Goal: Task Accomplishment & Management: Use online tool/utility

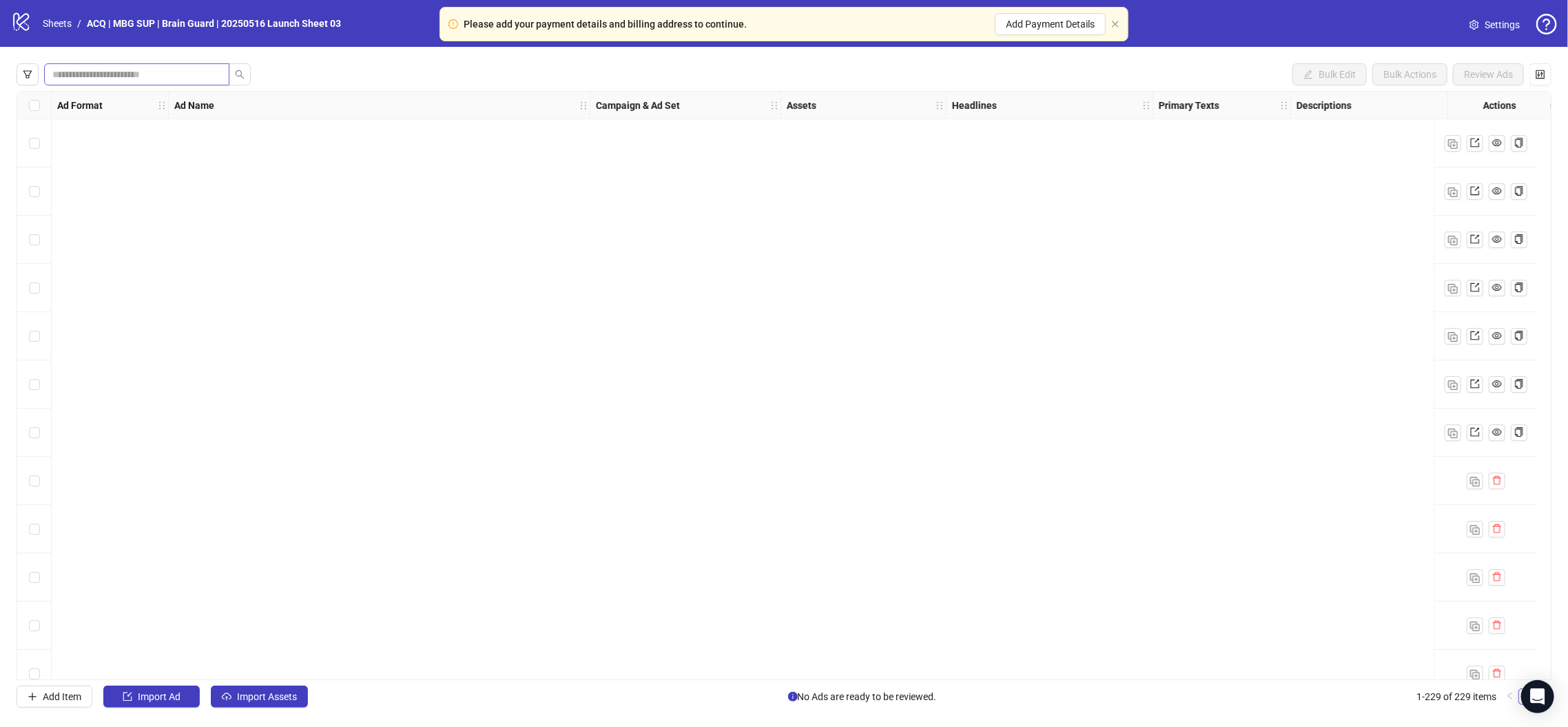
scroll to position [1103, 0]
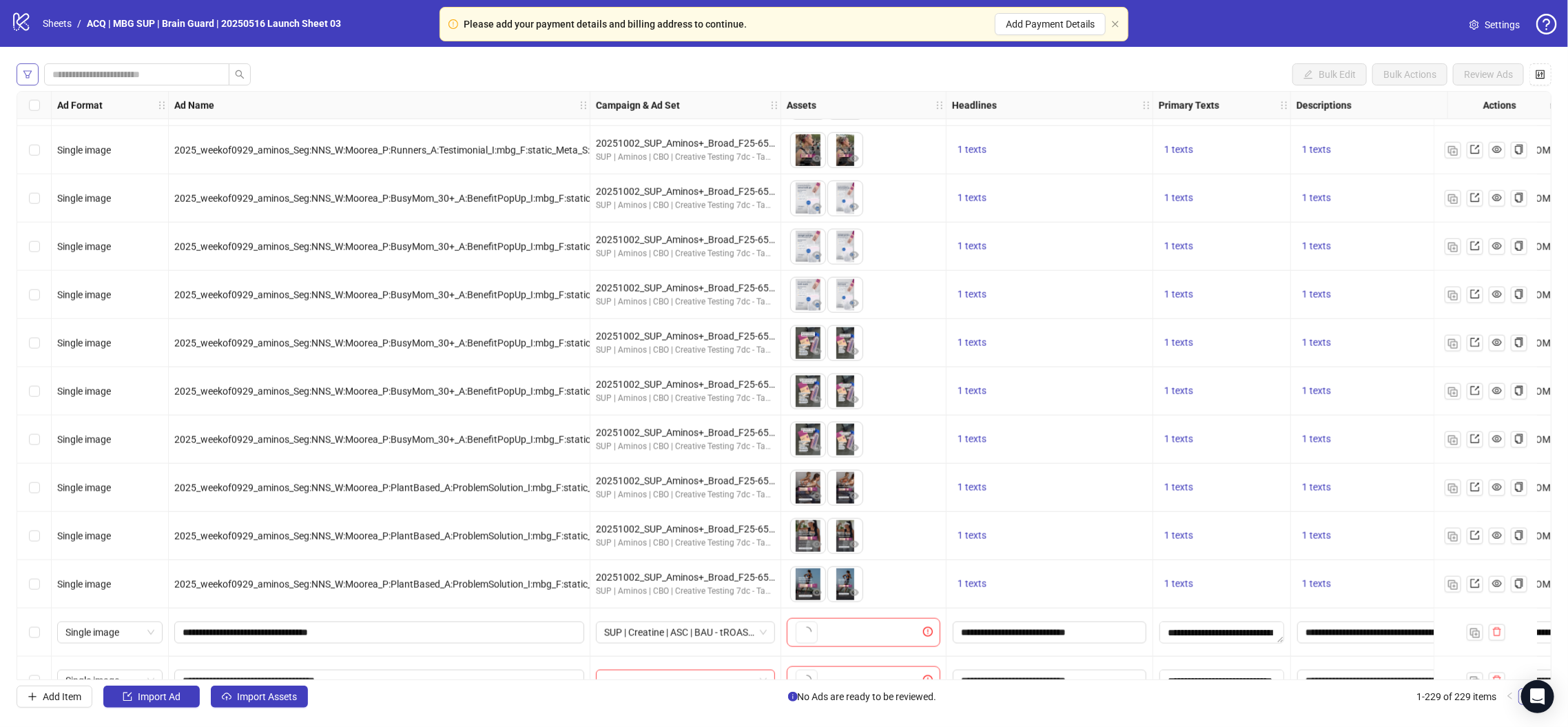
click at [33, 82] on button "button" at bounding box center [27, 74] width 22 height 22
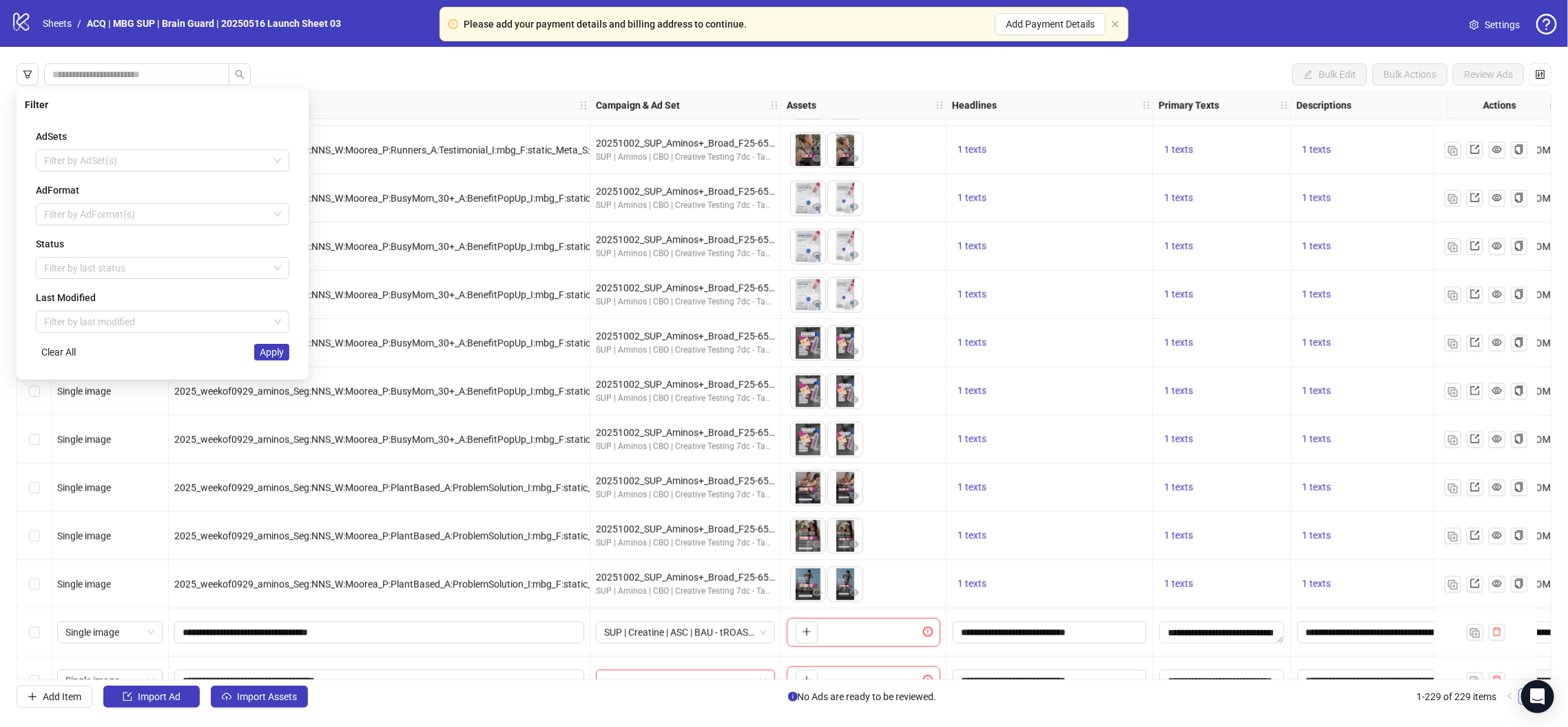
click at [185, 228] on div "AdSets Filter by AdSet(s) AdFormat Filter by AdFormat(s) Status Filter by last …" at bounding box center [162, 245] width 275 height 254
click at [187, 219] on div at bounding box center [155, 214] width 233 height 19
click at [204, 181] on div "AdSets Filter by AdSet(s) AdFormat Filter by AdFormat(s) Status Filter by last …" at bounding box center [162, 245] width 275 height 254
click at [197, 275] on div at bounding box center [155, 268] width 233 height 19
click at [197, 289] on div "Draft" at bounding box center [162, 295] width 232 height 15
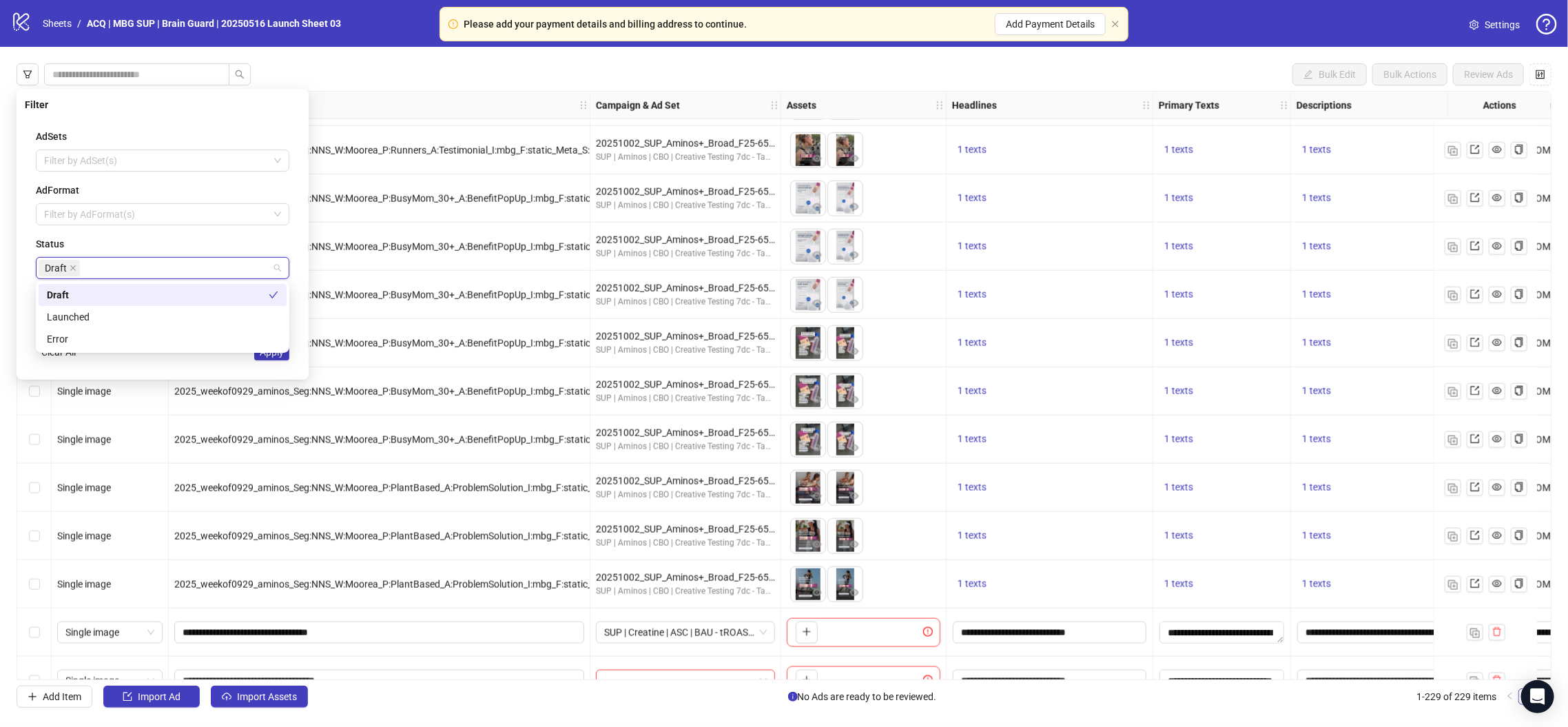
click at [262, 237] on div "Status" at bounding box center [162, 244] width 254 height 15
click at [276, 366] on div "AdSets Filter by AdSet(s) AdFormat Filter by AdFormat(s) Status Draft Last Modi…" at bounding box center [162, 245] width 275 height 254
click at [268, 359] on div "AdSets Filter by AdSet(s) AdFormat Filter by AdFormat(s) Status Draft Last Modi…" at bounding box center [162, 245] width 275 height 254
click at [274, 344] on button "Apply" at bounding box center [272, 352] width 36 height 16
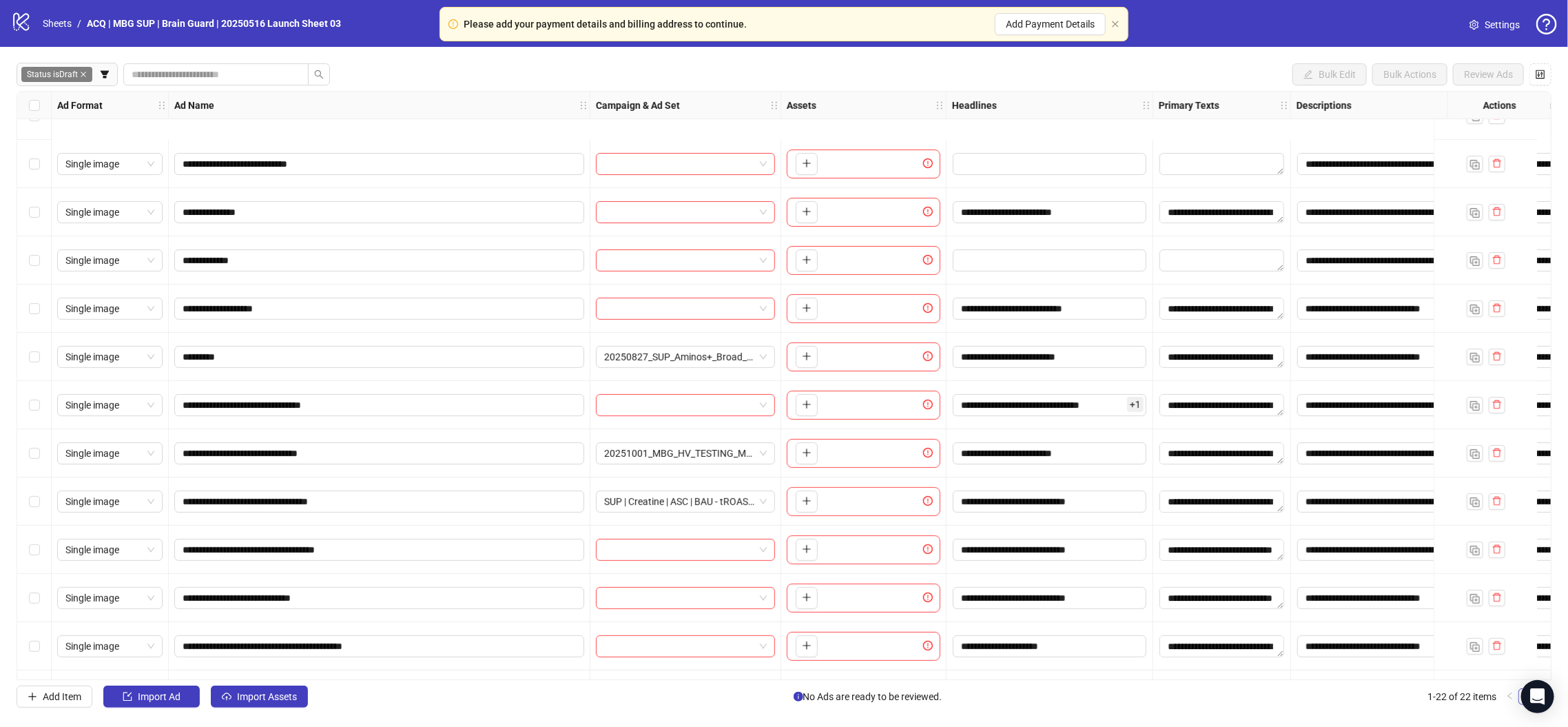
scroll to position [506, 0]
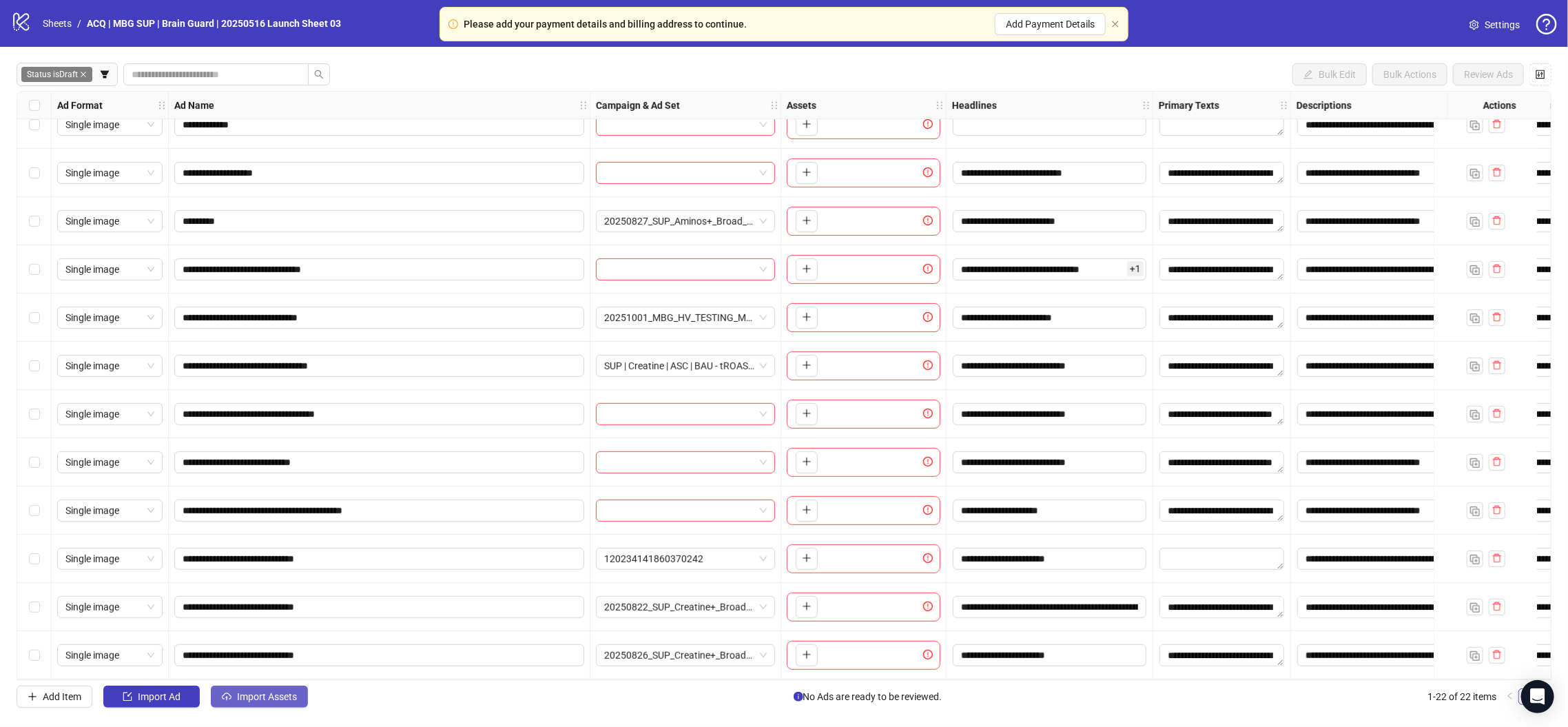
click at [288, 704] on button "Import Assets" at bounding box center [259, 696] width 97 height 22
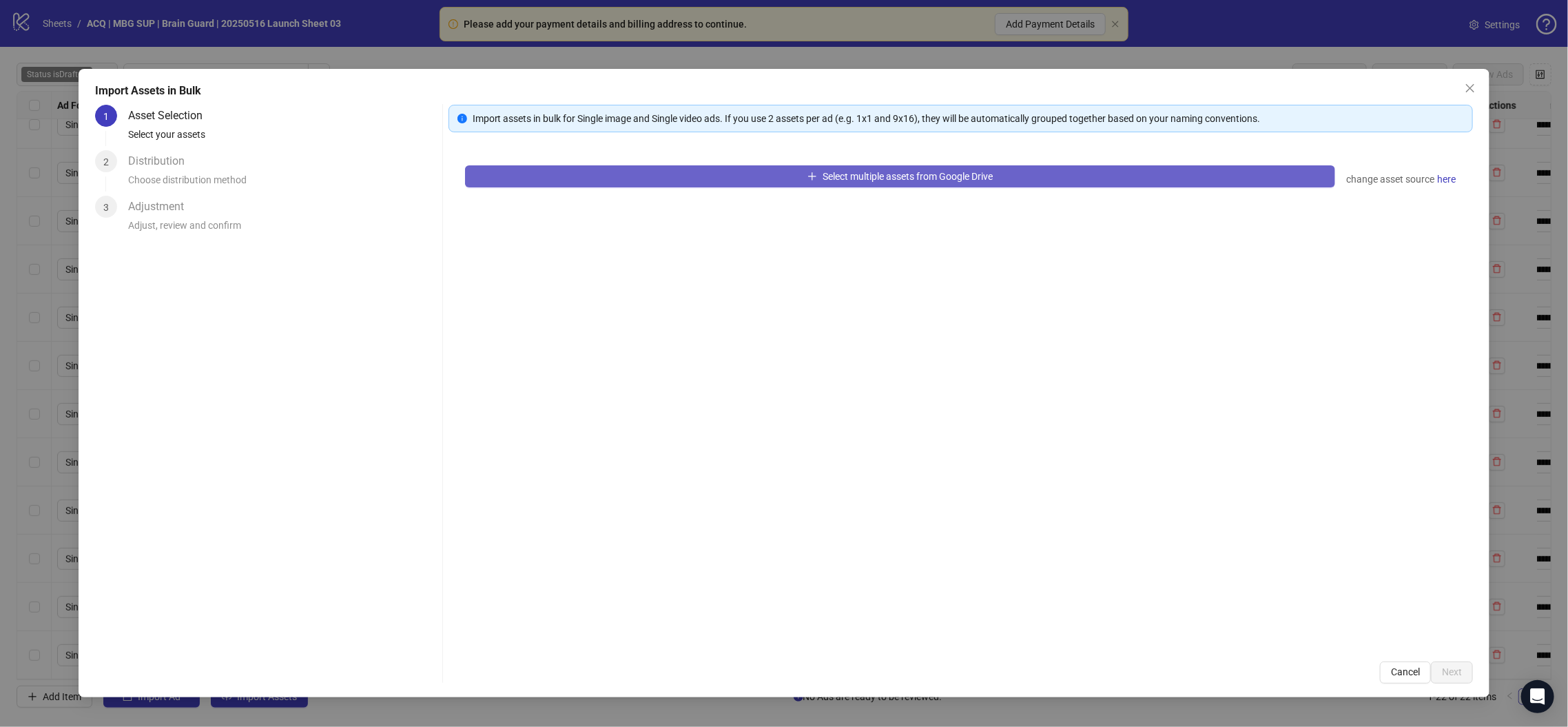
click at [867, 167] on button "Select multiple assets from Google Drive" at bounding box center [900, 176] width 870 height 22
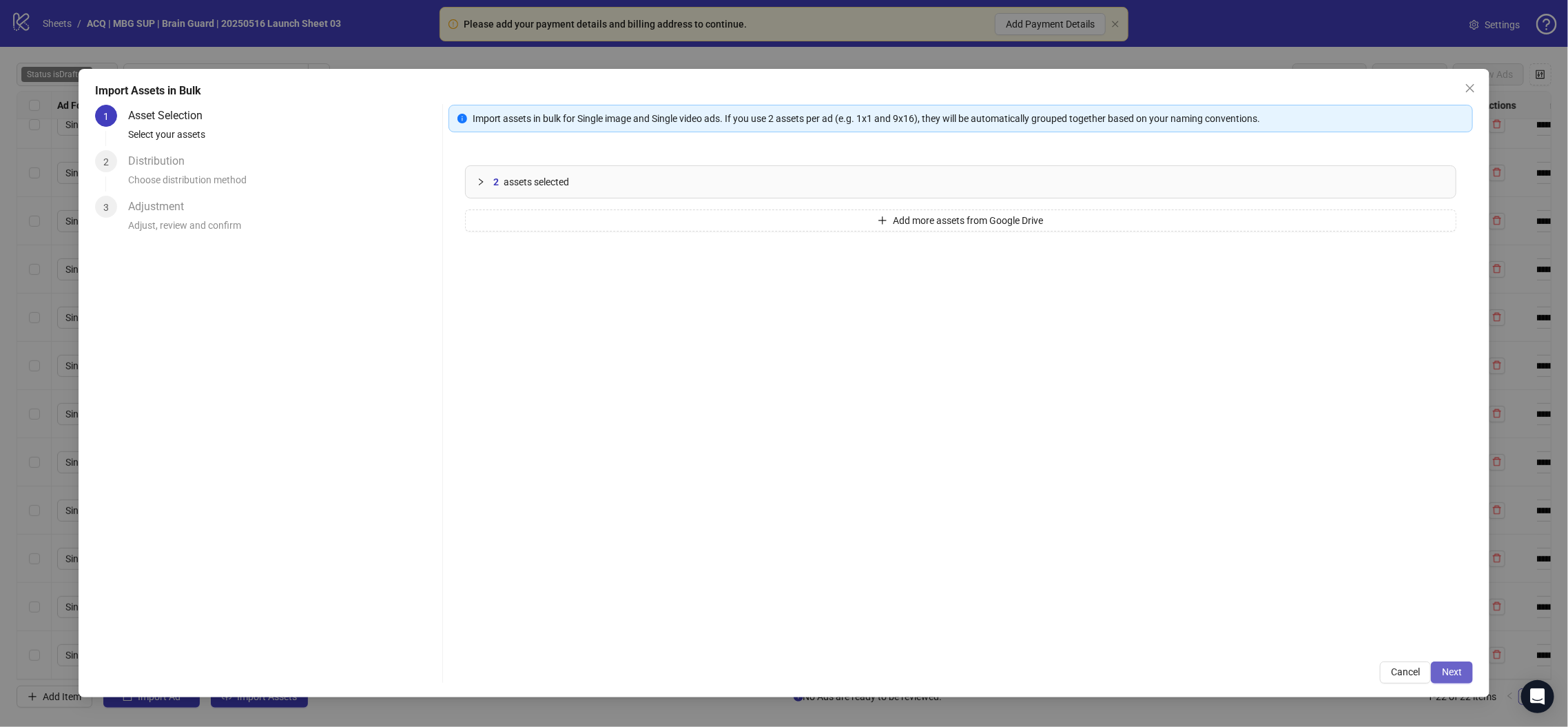
click at [1449, 678] on span "Next" at bounding box center [1452, 672] width 20 height 11
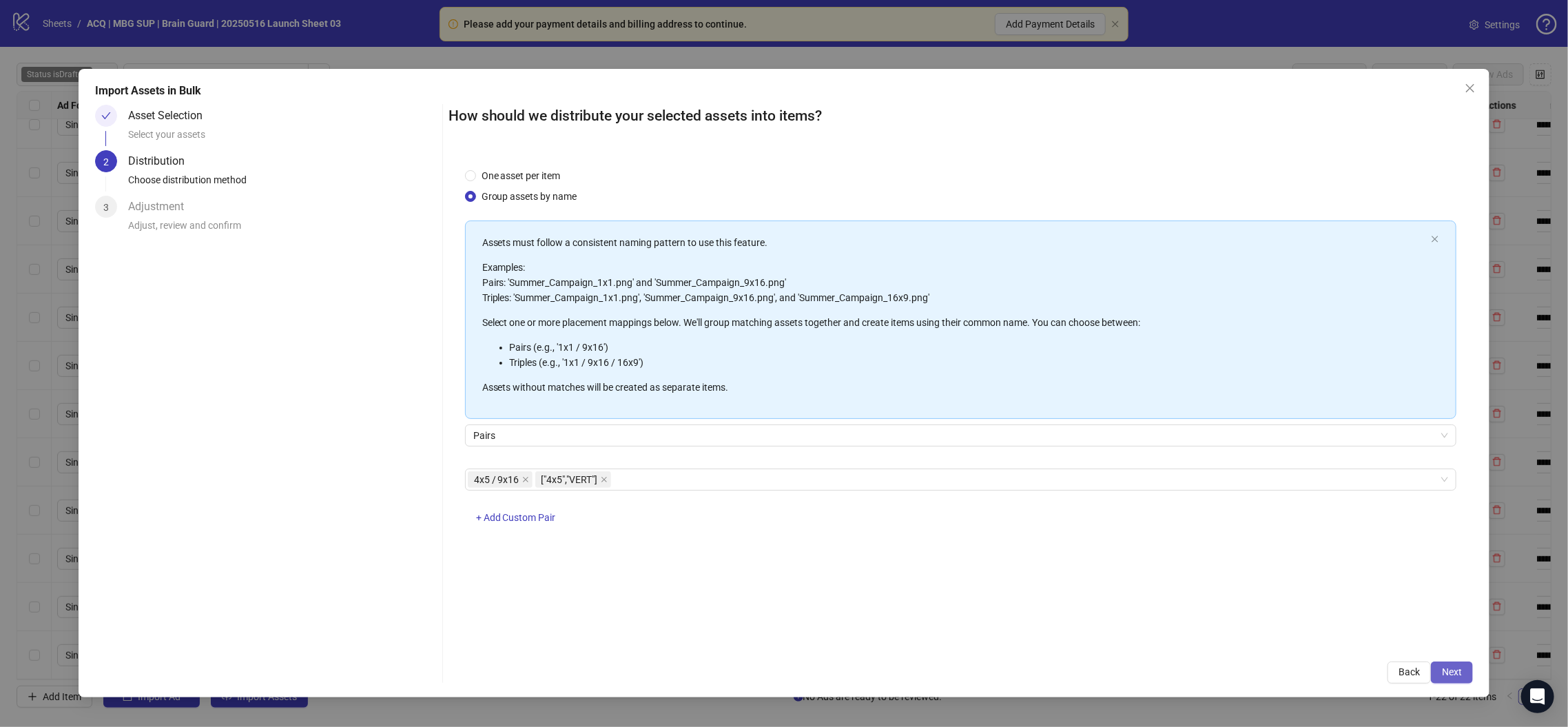
click at [1453, 672] on span "Next" at bounding box center [1452, 672] width 20 height 11
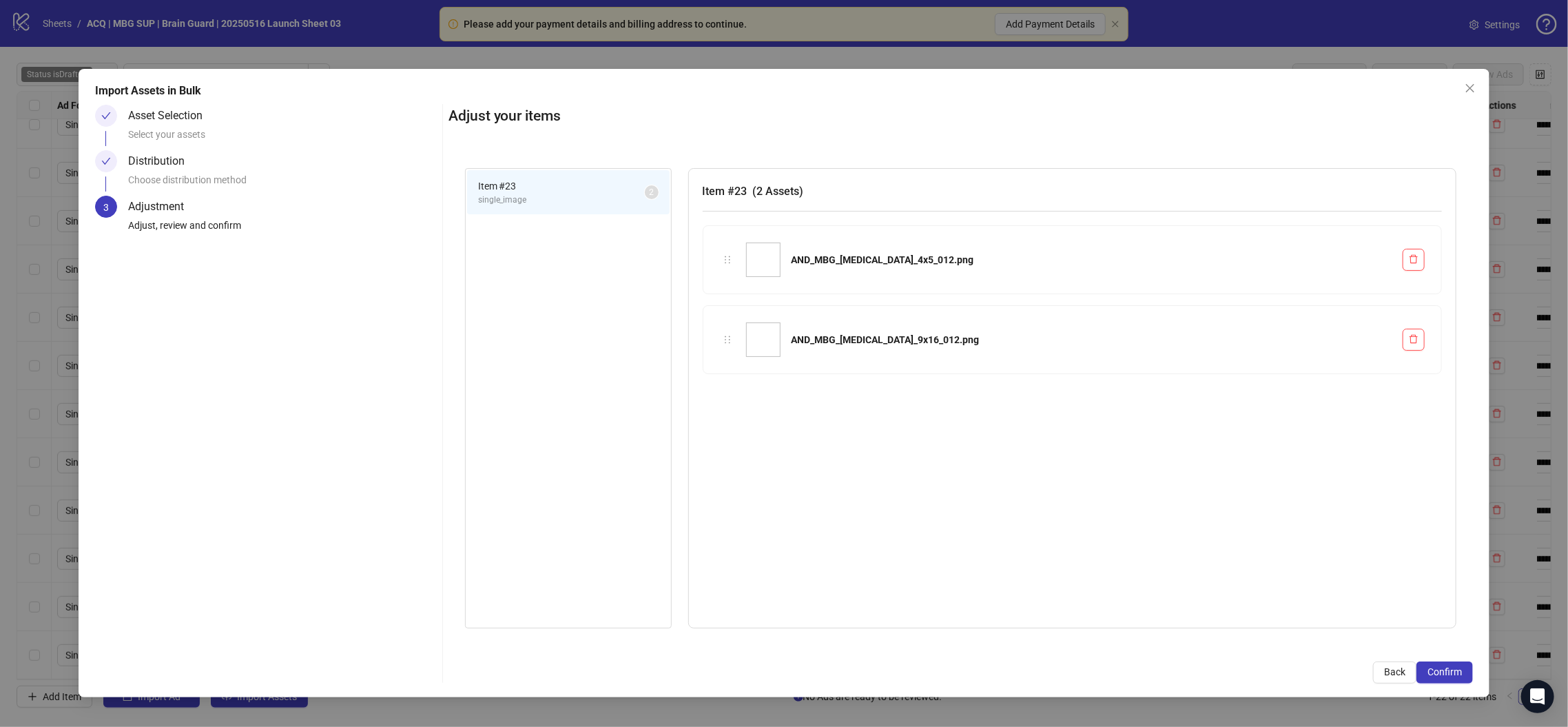
click at [1453, 672] on span "Confirm" at bounding box center [1444, 672] width 35 height 11
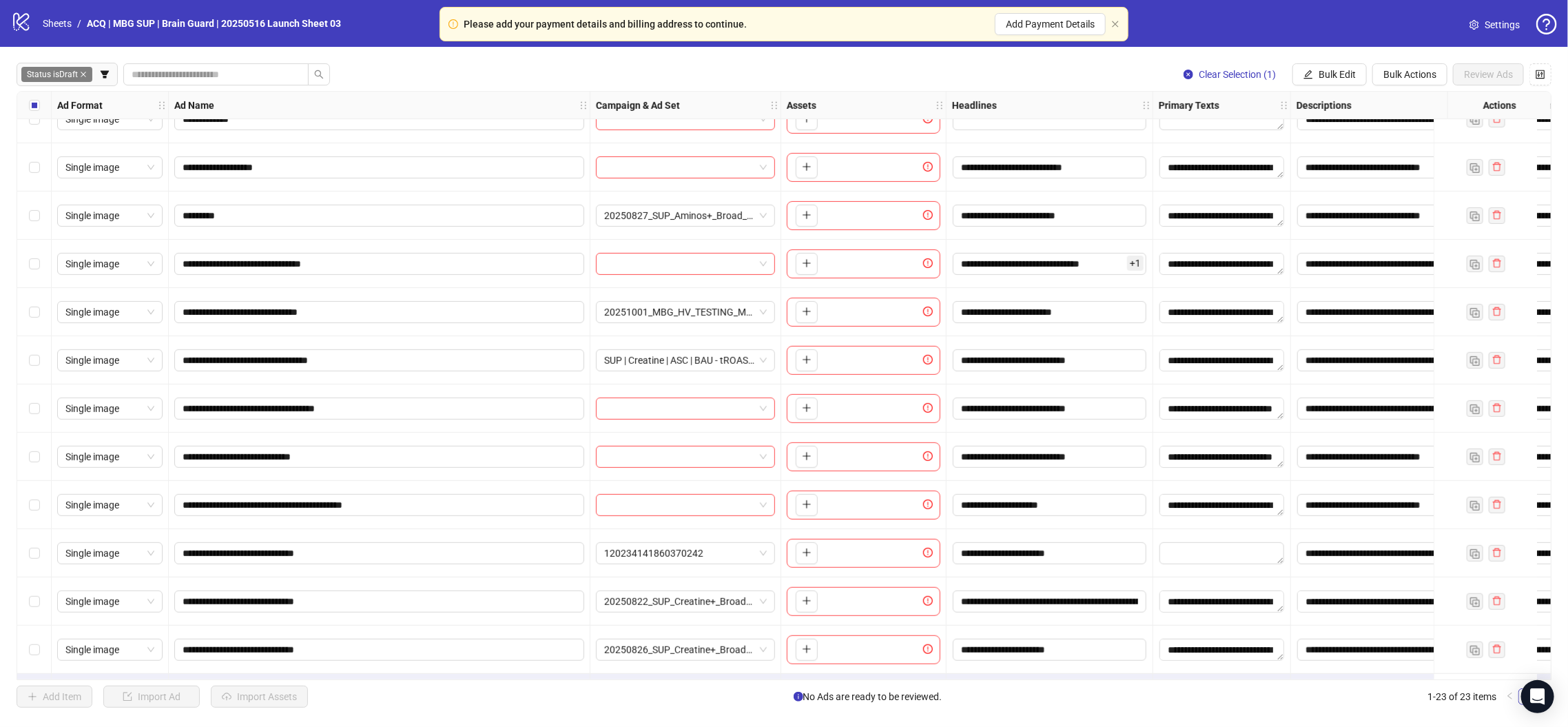
scroll to position [554, 0]
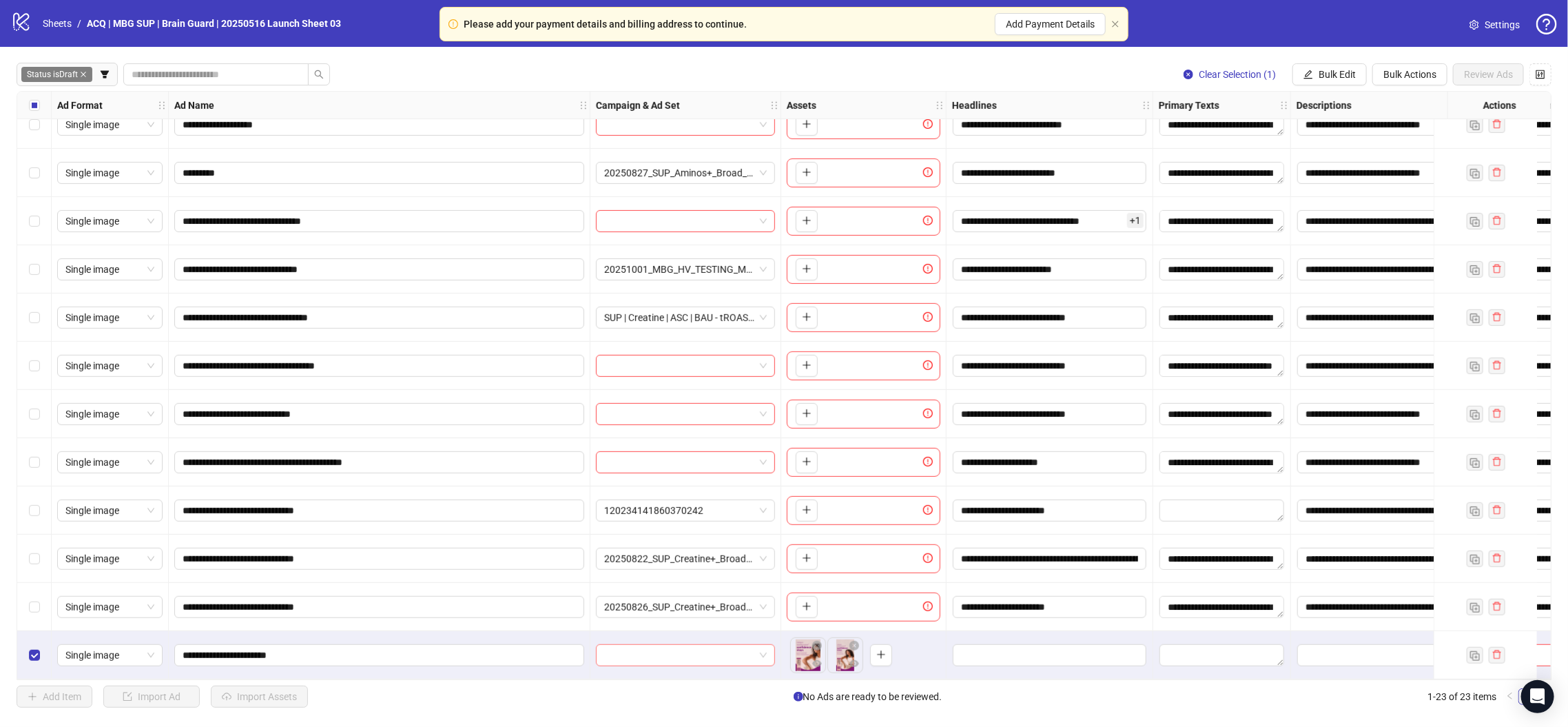
click at [729, 645] on input "search" at bounding box center [679, 656] width 150 height 21
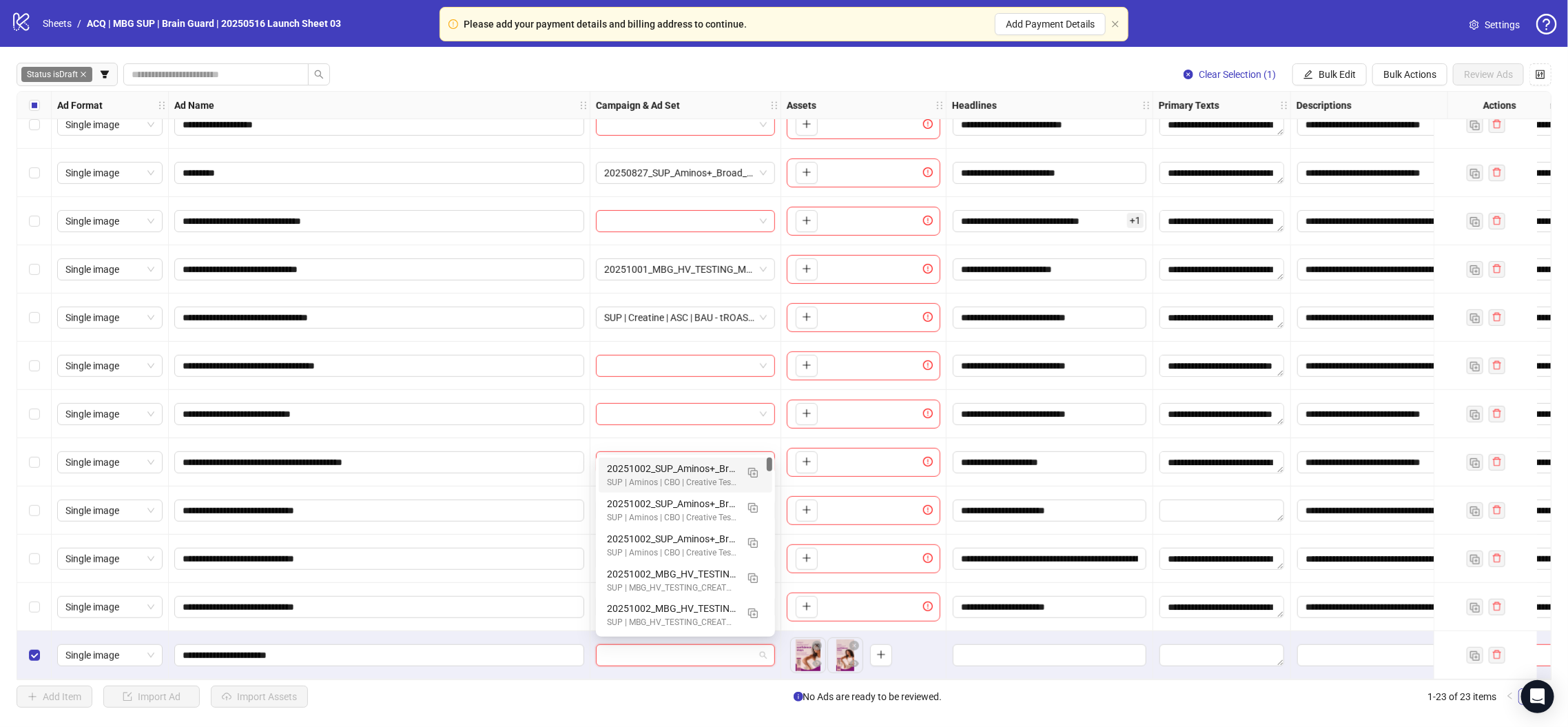
paste input "**********"
type input "**********"
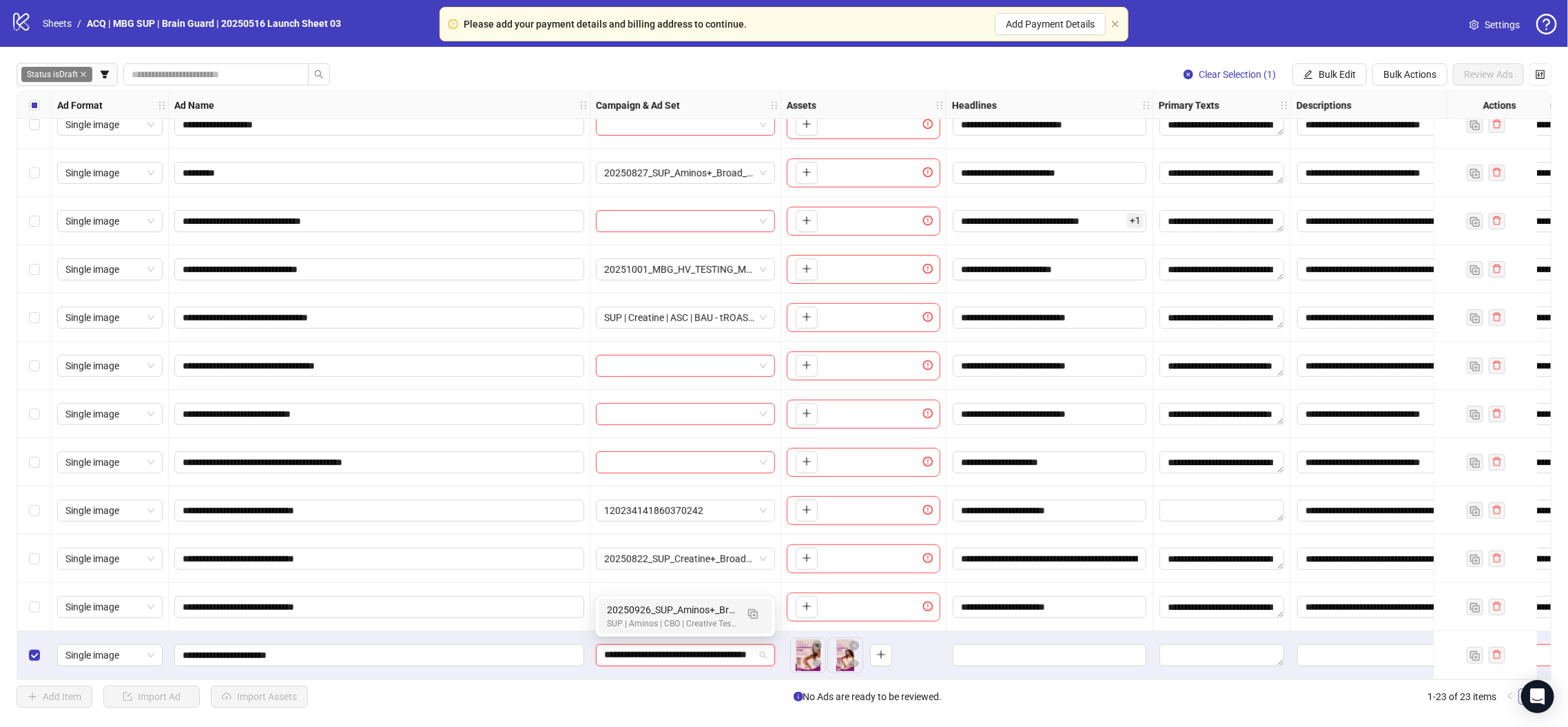
scroll to position [0, 67]
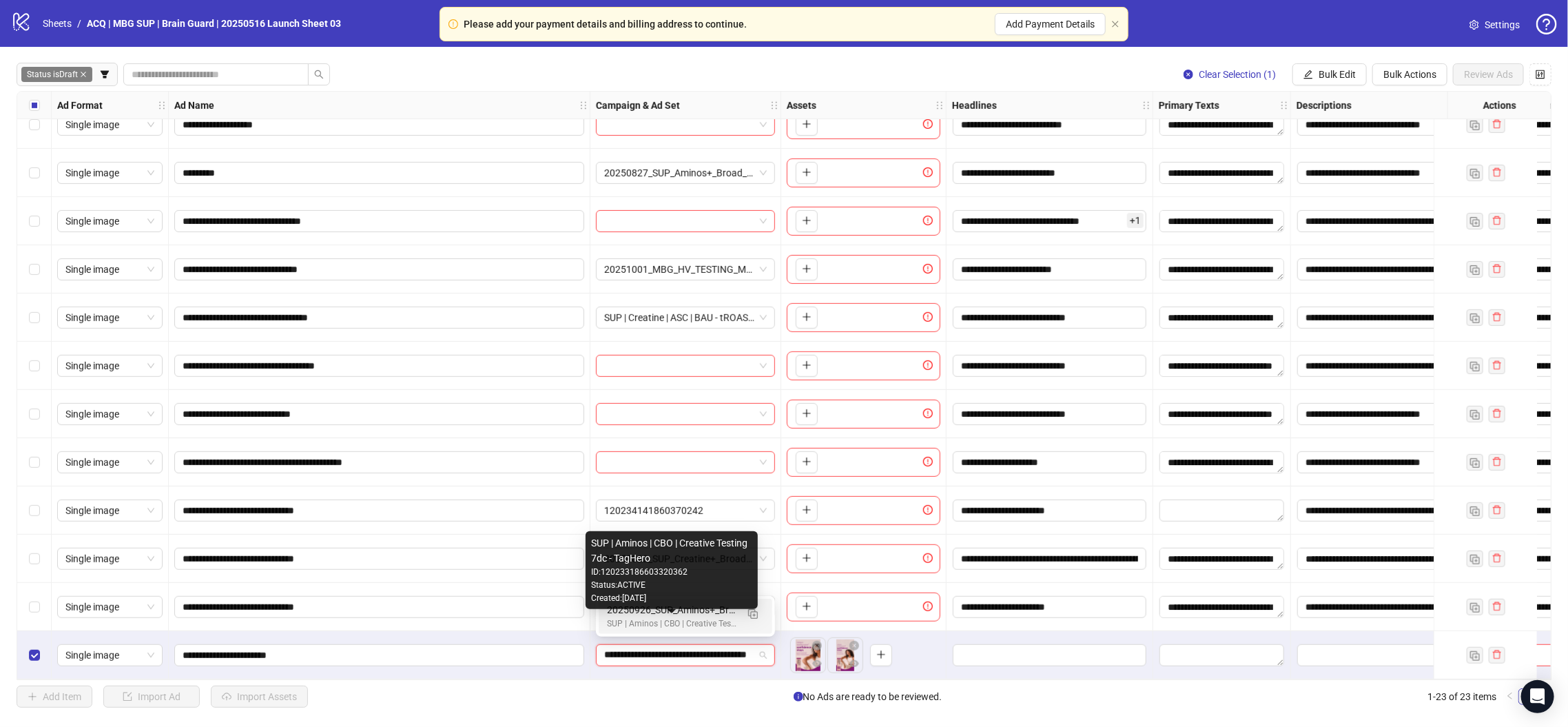
click at [709, 621] on div "SUP | Aminos | CBO | Creative Testing 7dc - TagHero" at bounding box center [672, 624] width 129 height 13
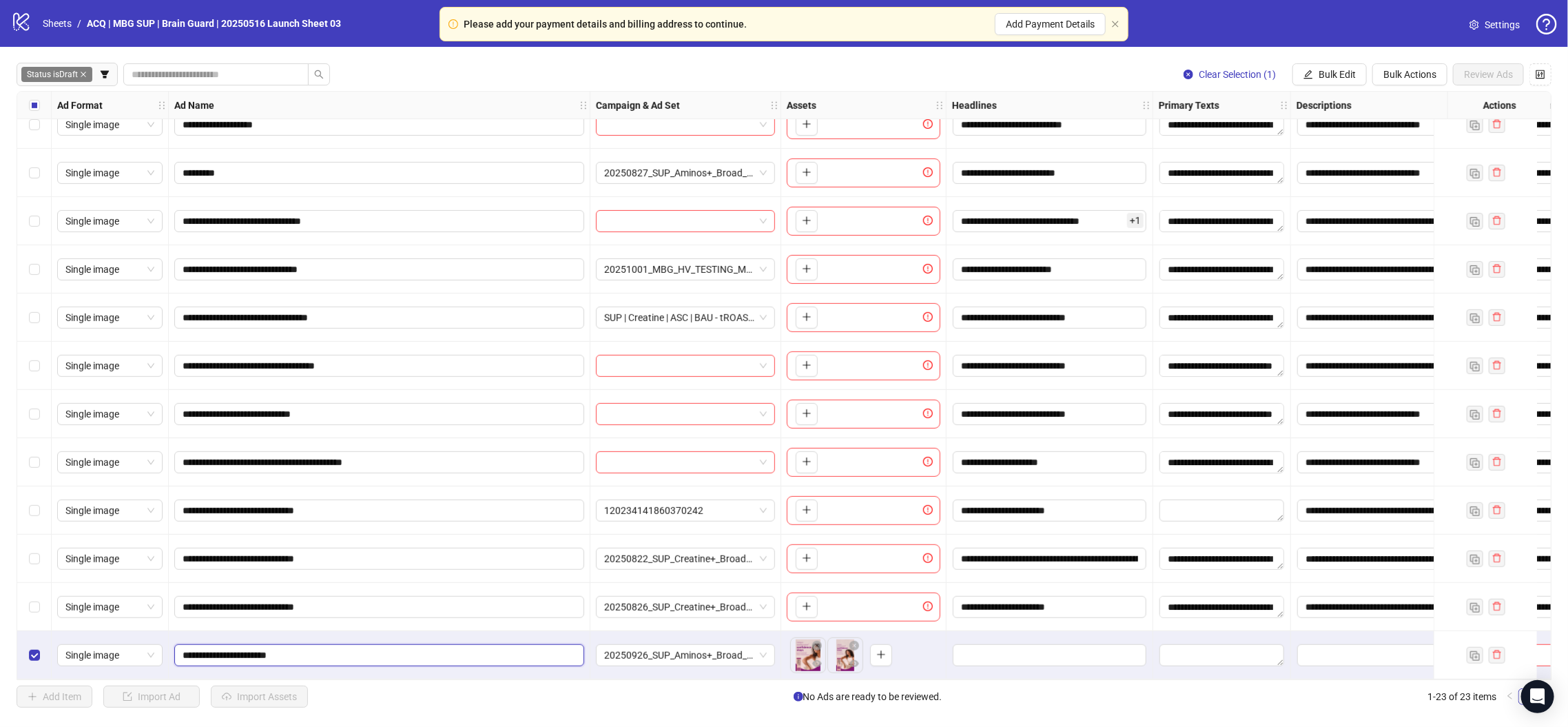
click at [420, 653] on input "**********" at bounding box center [378, 655] width 391 height 15
paste input "**********"
type input "**********"
click at [472, 672] on div "**********" at bounding box center [379, 656] width 421 height 48
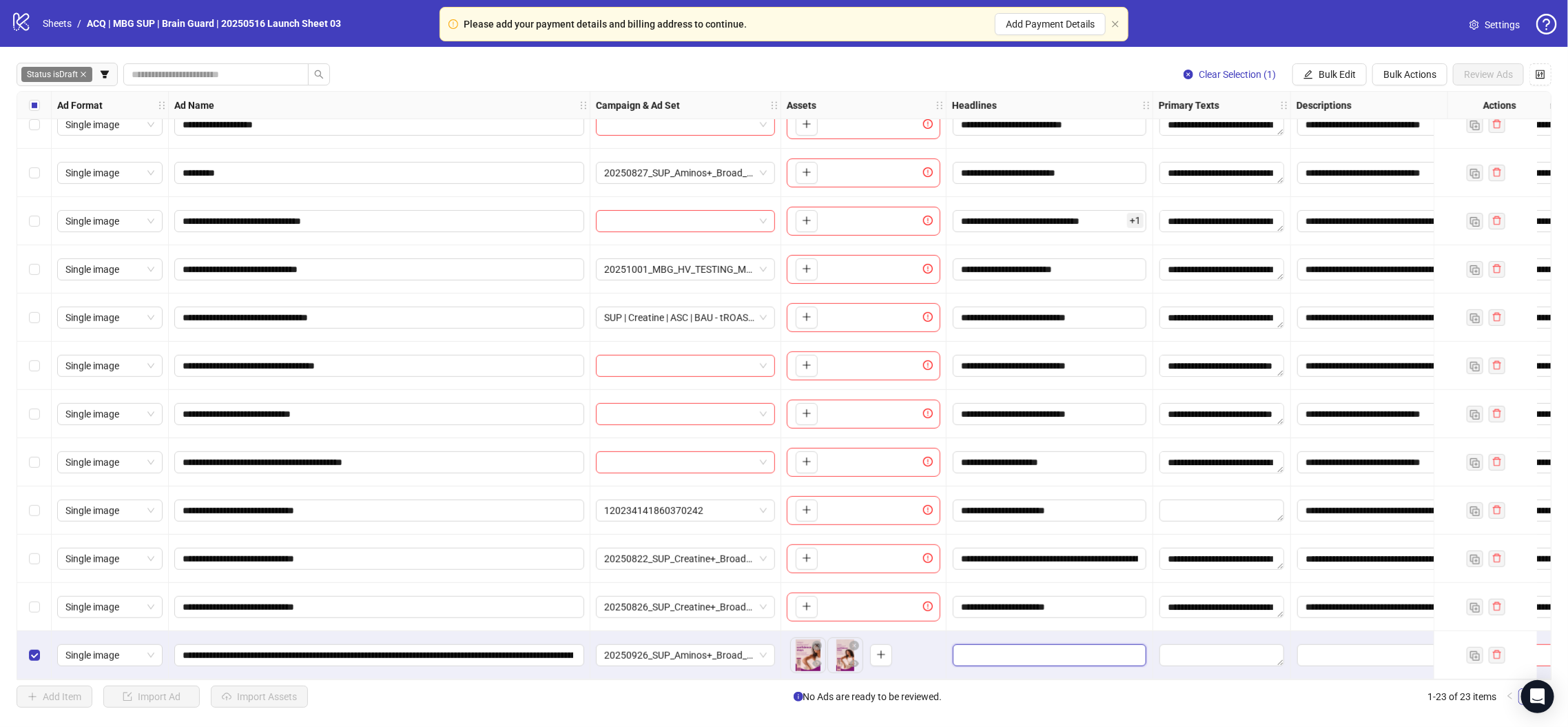
click at [1011, 653] on input "Edit values" at bounding box center [1050, 655] width 194 height 22
click at [1099, 580] on input "Multi-input container - paste or copy values" at bounding box center [1050, 582] width 189 height 22
paste input "**********"
type input "**********"
drag, startPoint x: 1213, startPoint y: 634, endPoint x: 1222, endPoint y: 649, distance: 17.5
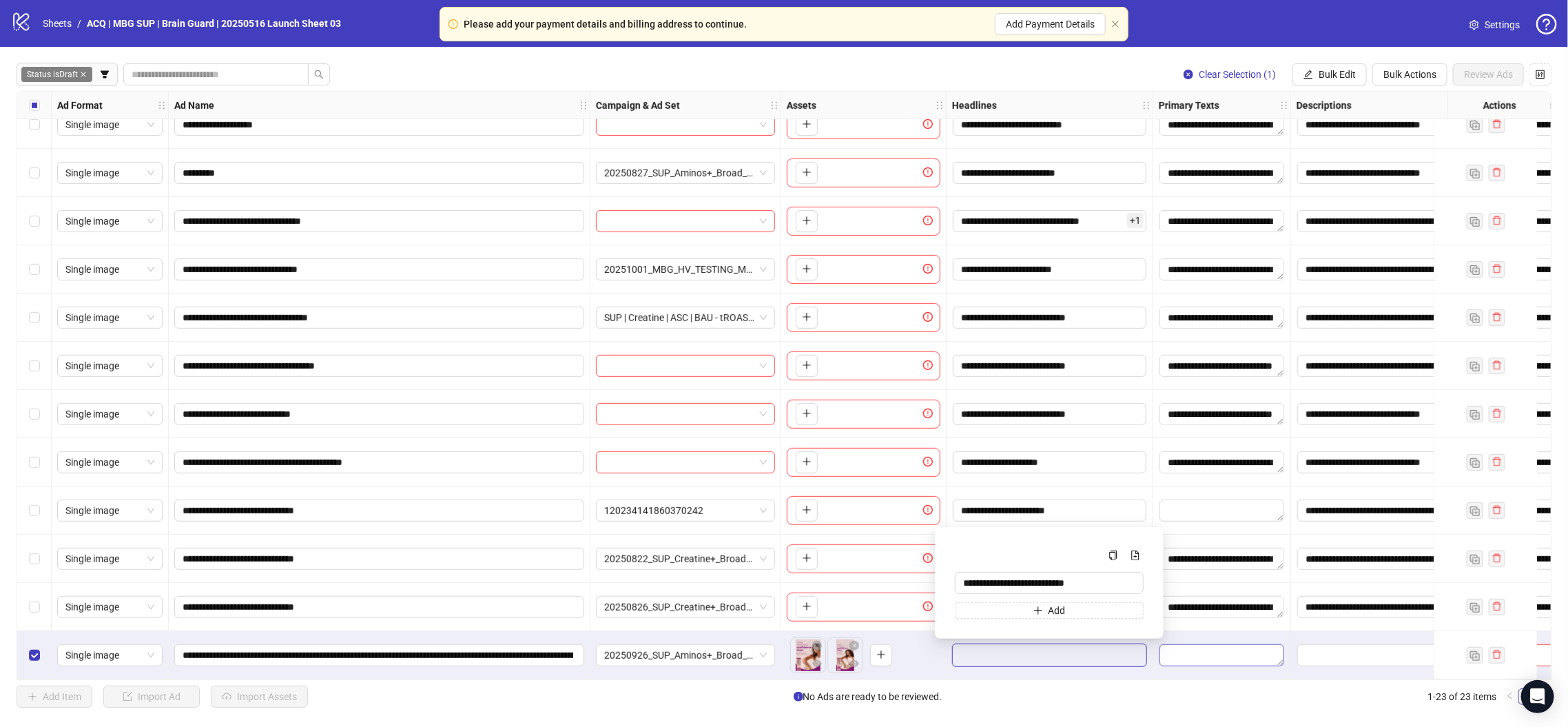
click at [1213, 634] on div at bounding box center [1222, 656] width 138 height 48
click at [1222, 653] on textarea "Edit values" at bounding box center [1222, 655] width 124 height 22
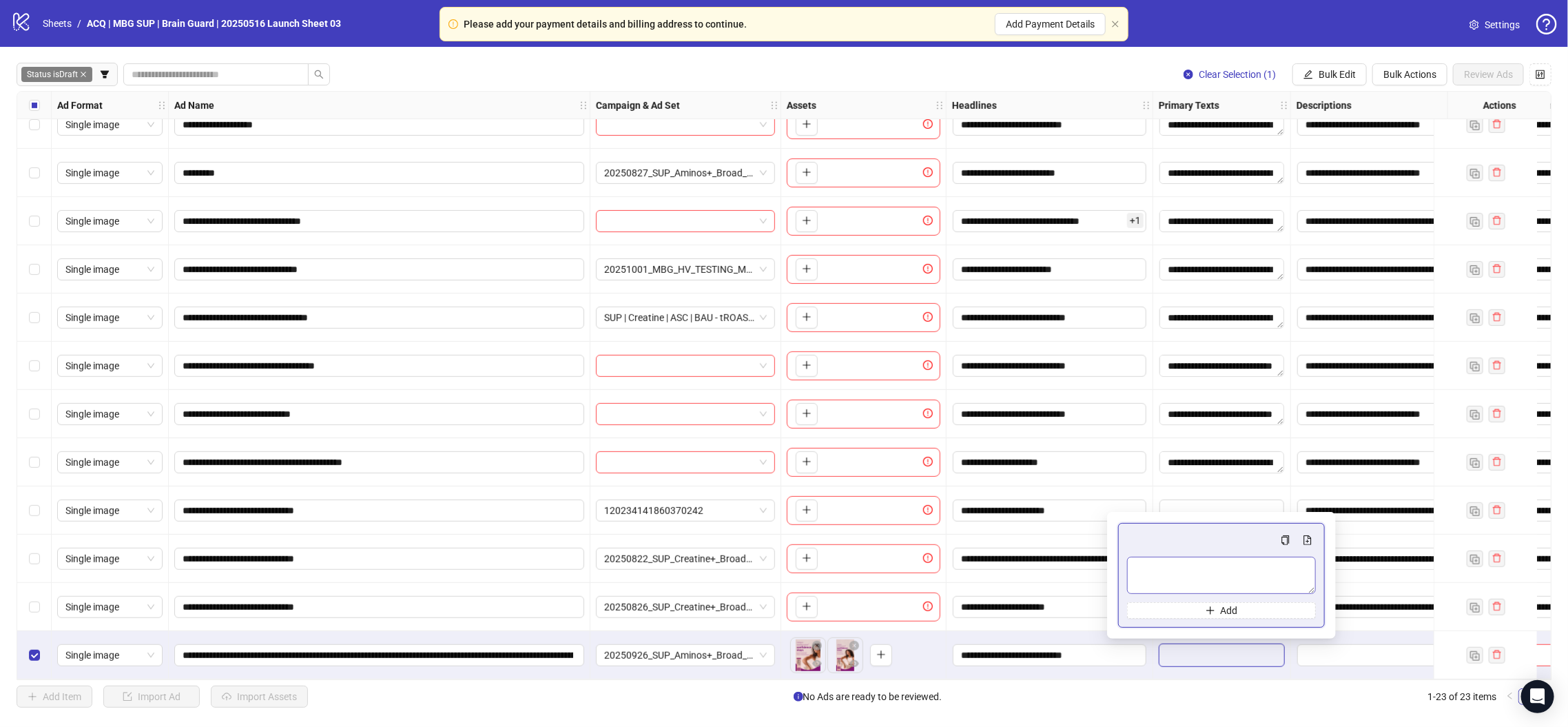
drag, startPoint x: 1184, startPoint y: 548, endPoint x: 1191, endPoint y: 568, distance: 21.2
click at [1184, 548] on div "Multi-text input container - paste or copy values" at bounding box center [1222, 540] width 189 height 16
click at [1191, 568] on textarea "Multi-text input container - paste or copy values" at bounding box center [1222, 575] width 189 height 37
paste textarea "**********"
type textarea "**********"
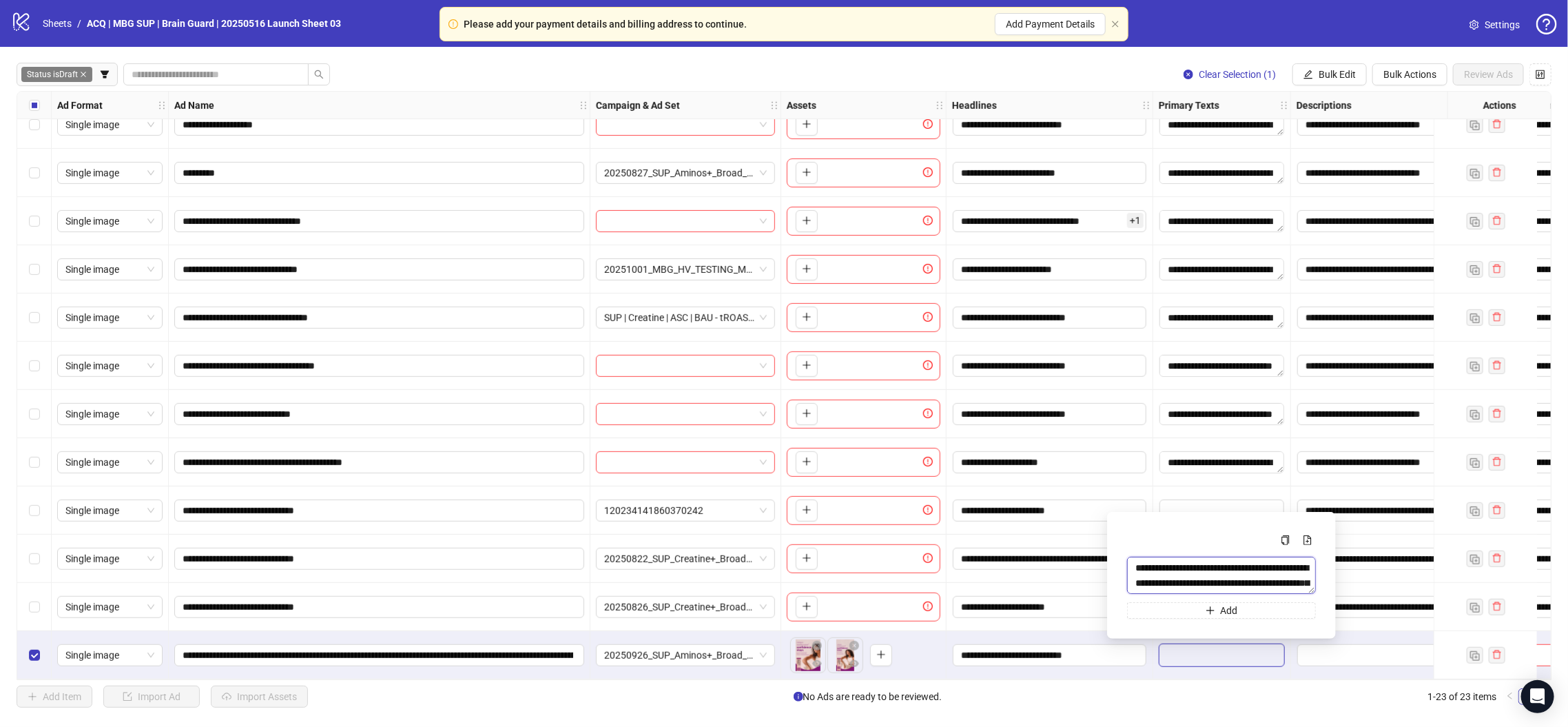
scroll to position [101, 0]
click at [1141, 691] on div "Add Item Import Ad Import Assets No Ads are ready to be reviewed. 1-23 of 23 it…" at bounding box center [783, 696] width 1535 height 22
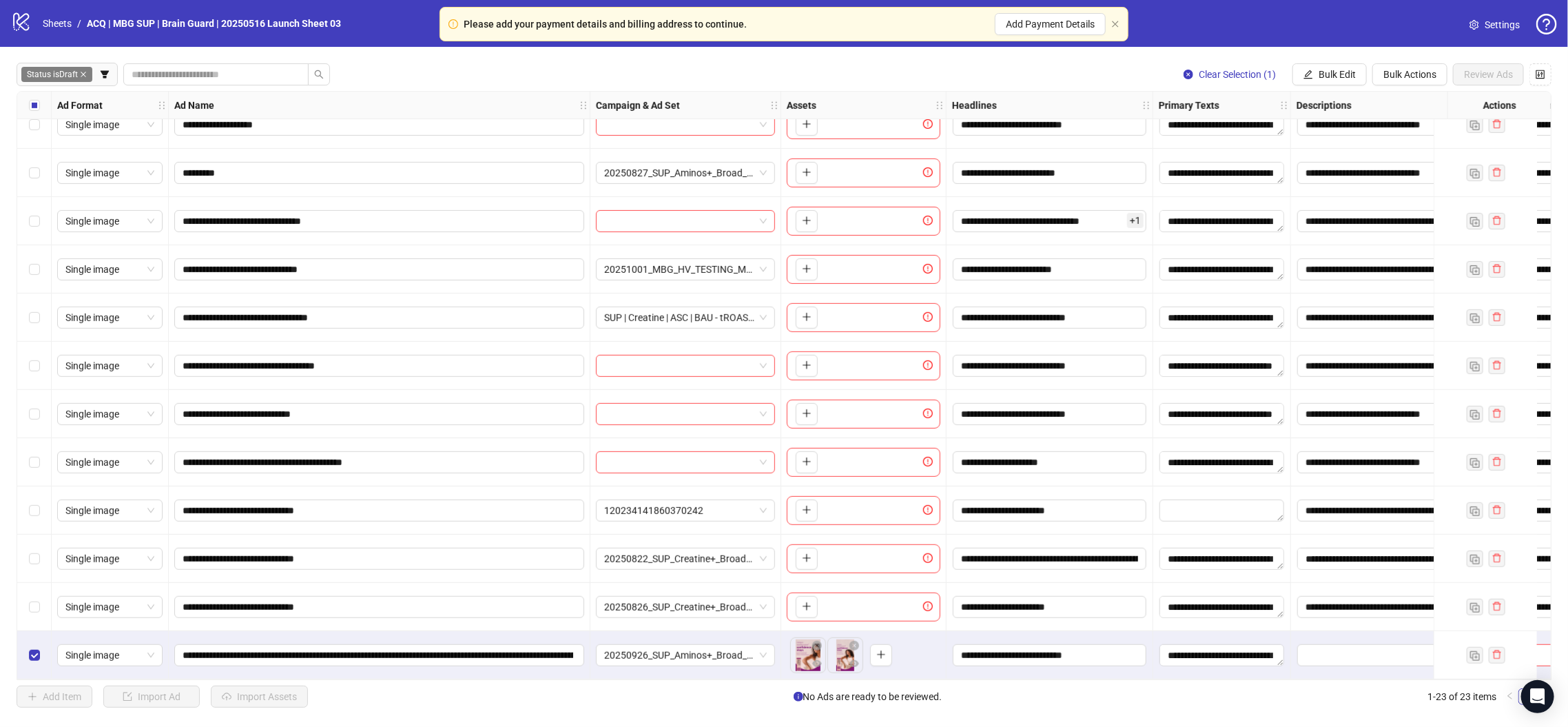
click at [1222, 69] on span "Clear Selection (1)" at bounding box center [1238, 74] width 78 height 11
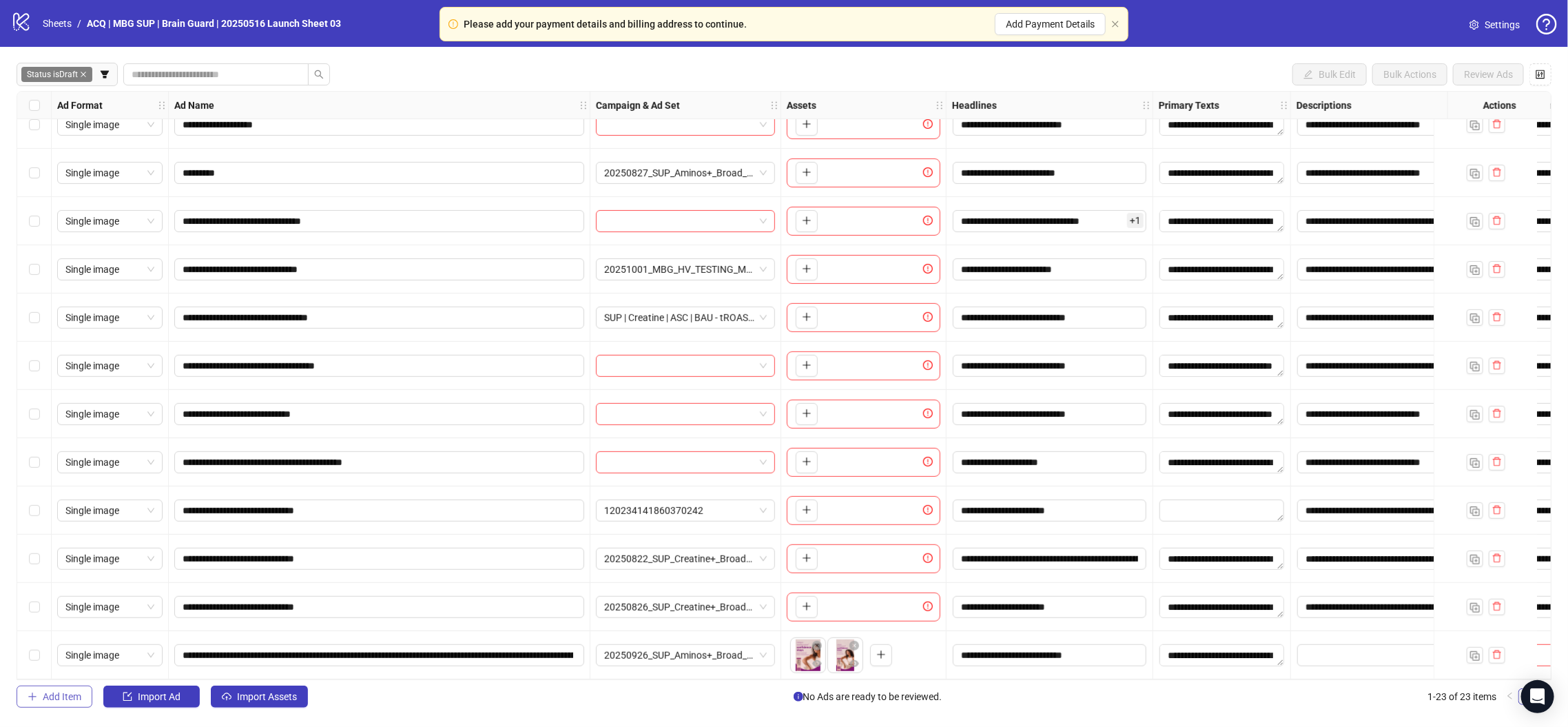
click at [53, 696] on span "Add Item" at bounding box center [62, 697] width 39 height 11
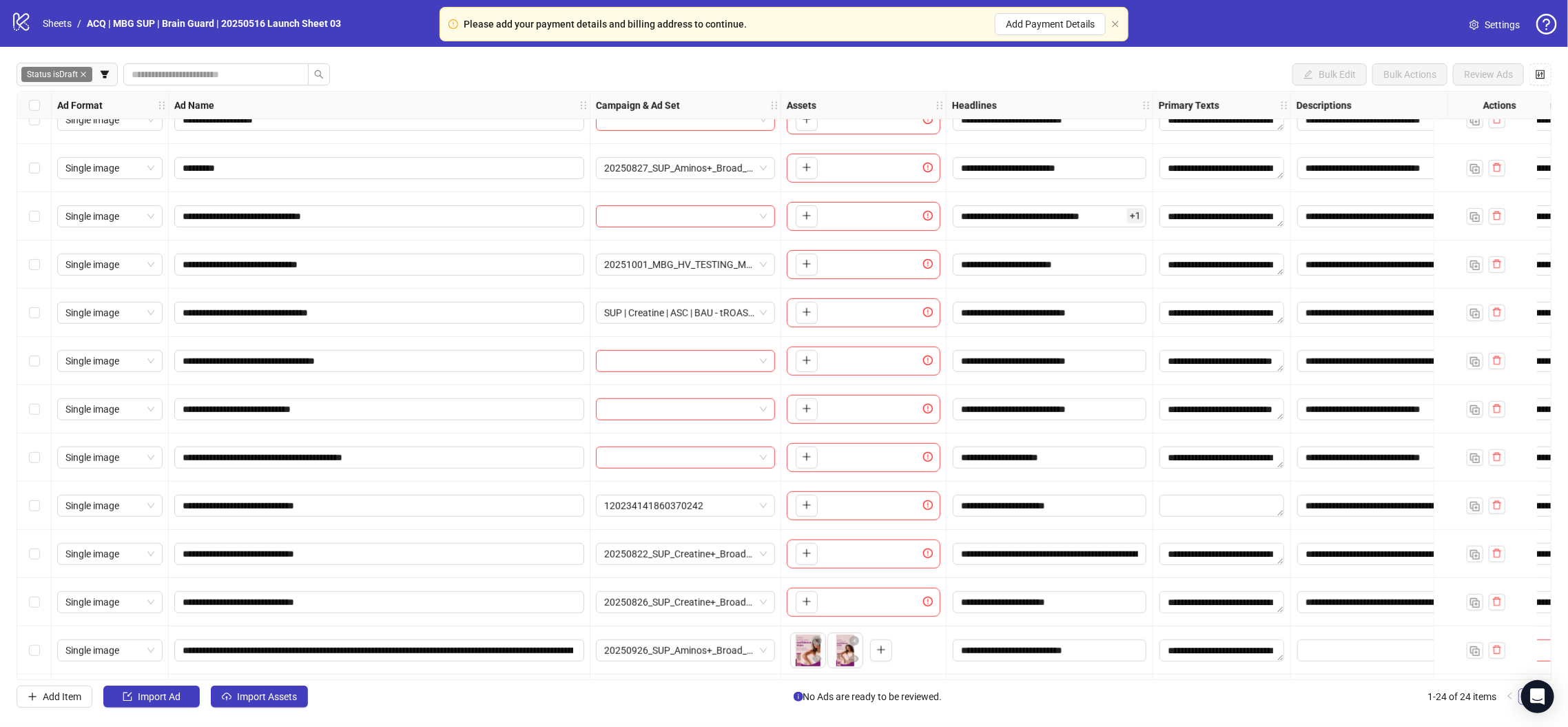
scroll to position [603, 0]
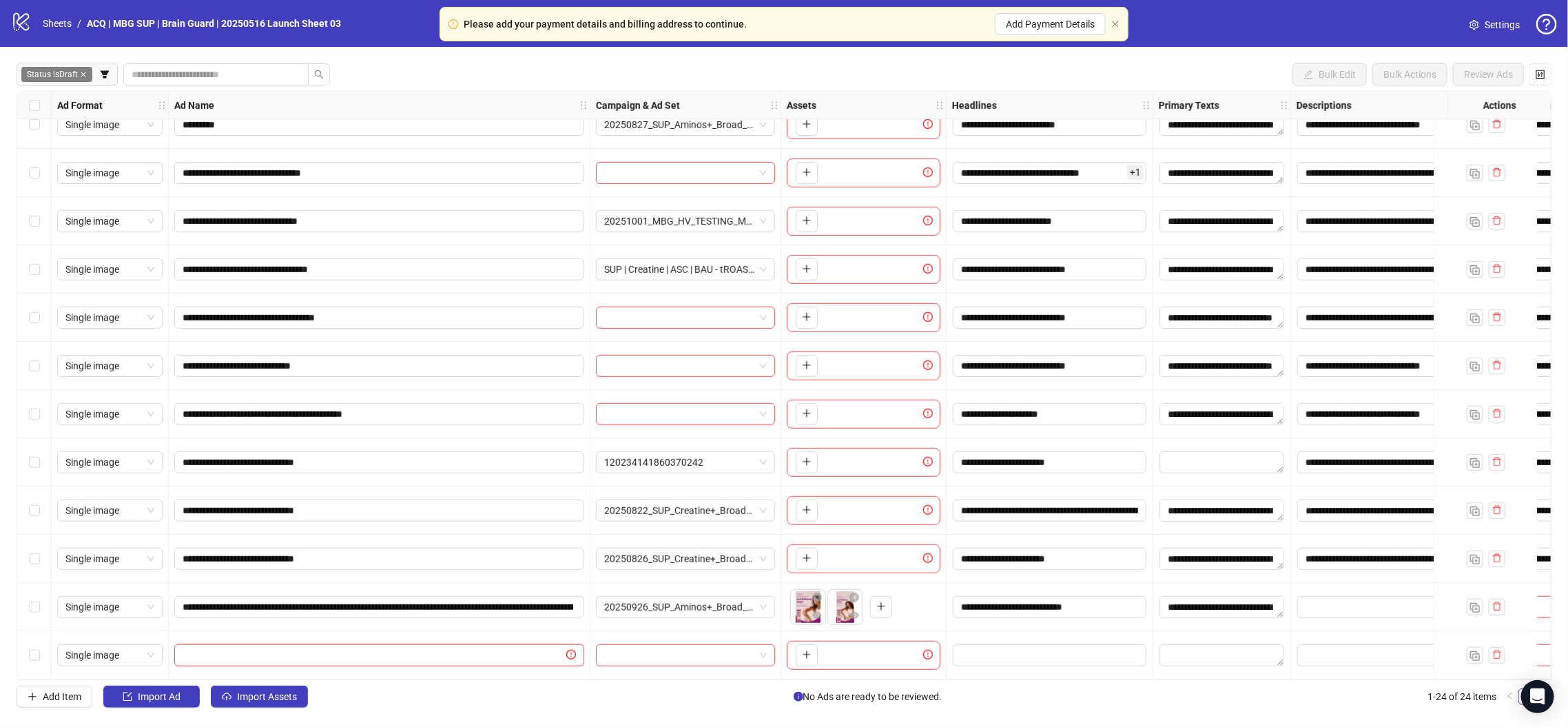
click at [468, 648] on input "text" at bounding box center [373, 655] width 381 height 15
paste input "**********"
type input "**********"
click at [580, 632] on div "**********" at bounding box center [379, 656] width 421 height 48
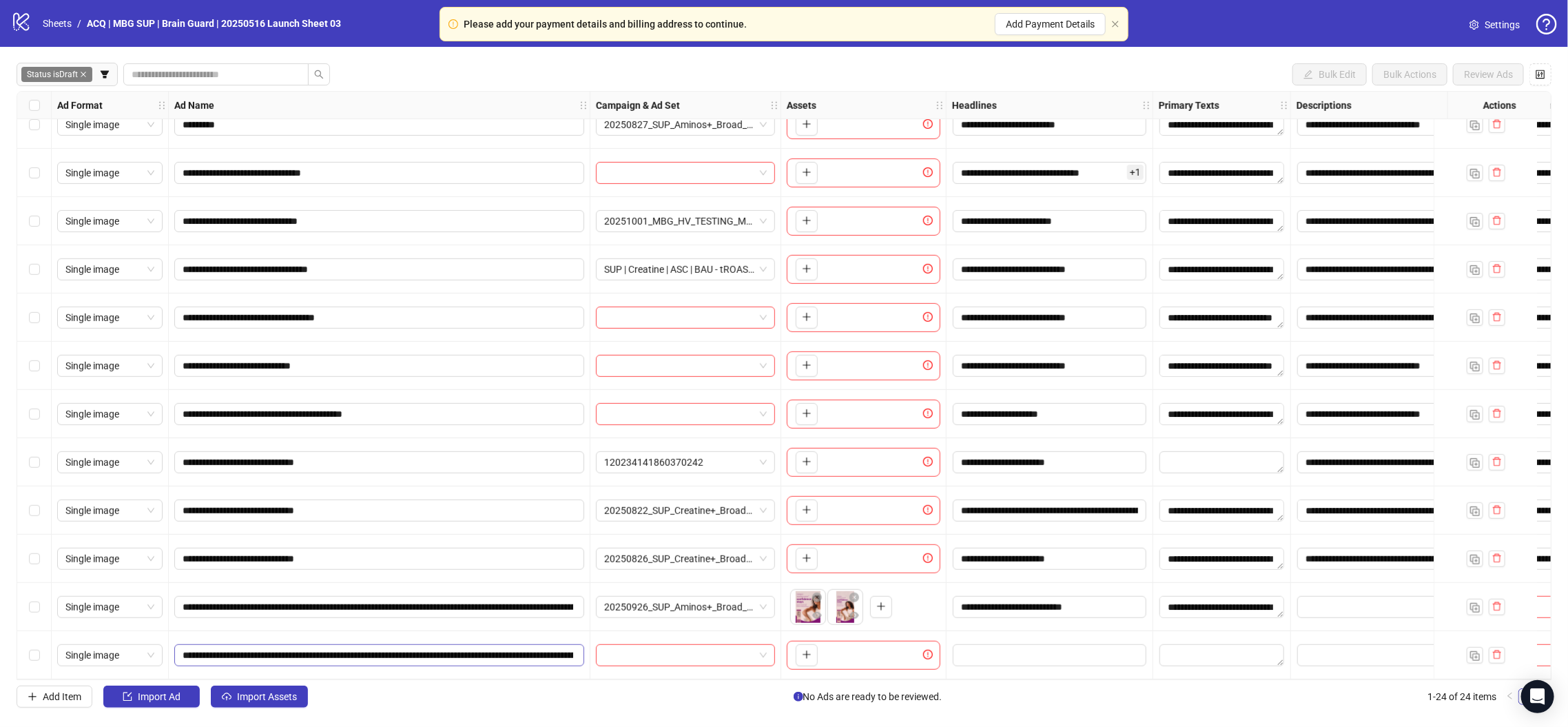
click at [553, 658] on span "**********" at bounding box center [379, 655] width 410 height 22
paste input "*"
type input "**********"
click at [805, 650] on icon "plus" at bounding box center [807, 655] width 10 height 10
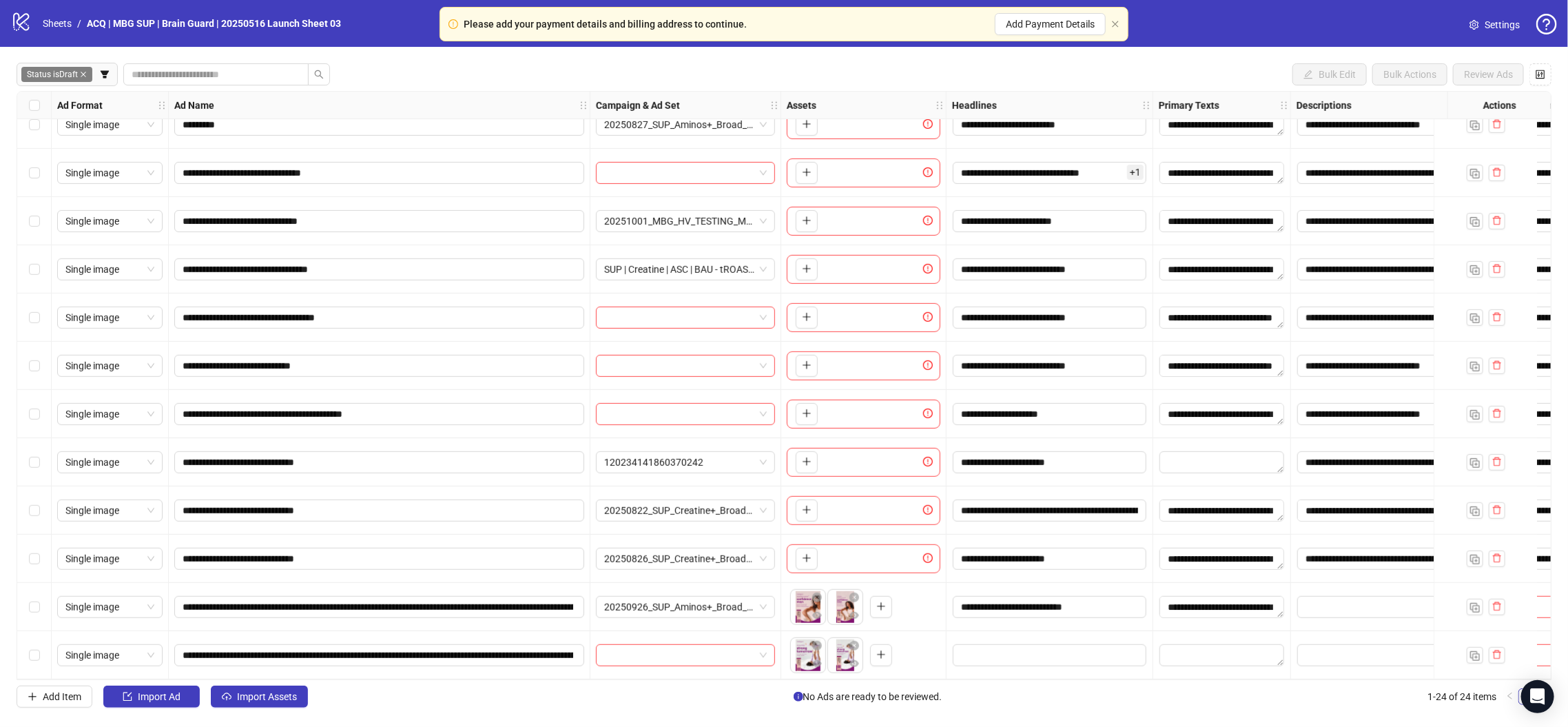
click at [40, 636] on div "Select row 24" at bounding box center [34, 656] width 35 height 48
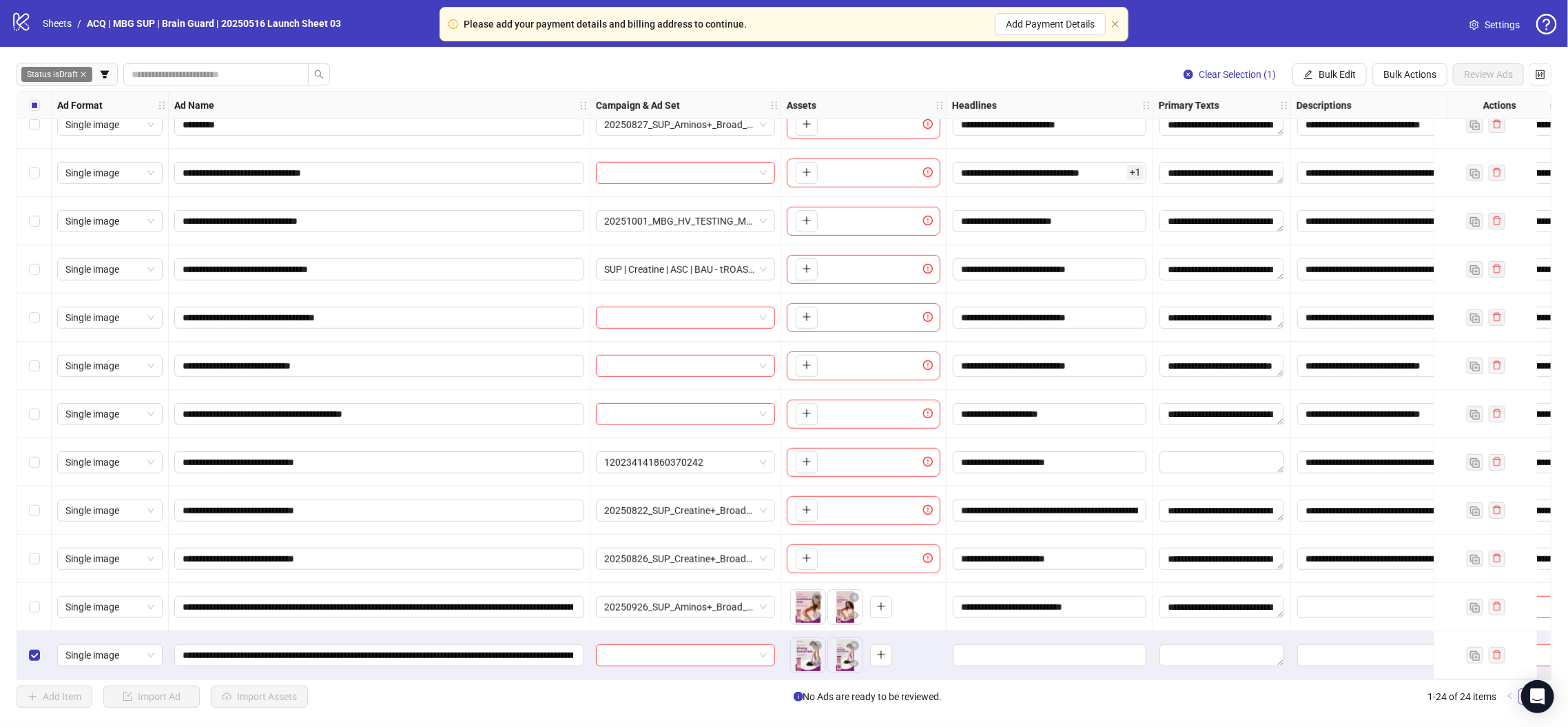
click at [44, 608] on div "Select row 23" at bounding box center [34, 607] width 35 height 48
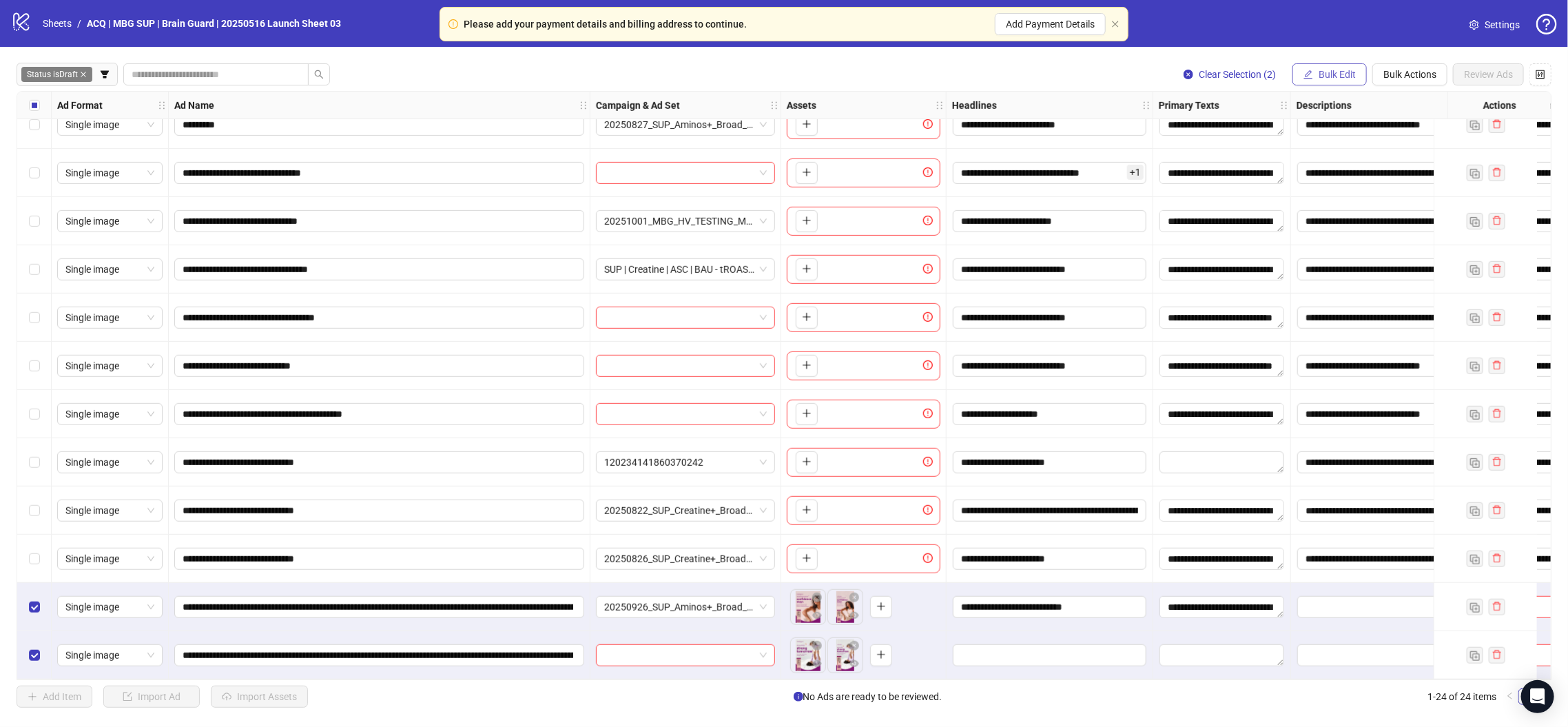
click at [1335, 77] on span "Bulk Edit" at bounding box center [1337, 74] width 37 height 11
drag, startPoint x: 1334, startPoint y: 162, endPoint x: 1340, endPoint y: 166, distance: 7.2
click at [1334, 162] on span "Headlines" at bounding box center [1344, 169] width 82 height 15
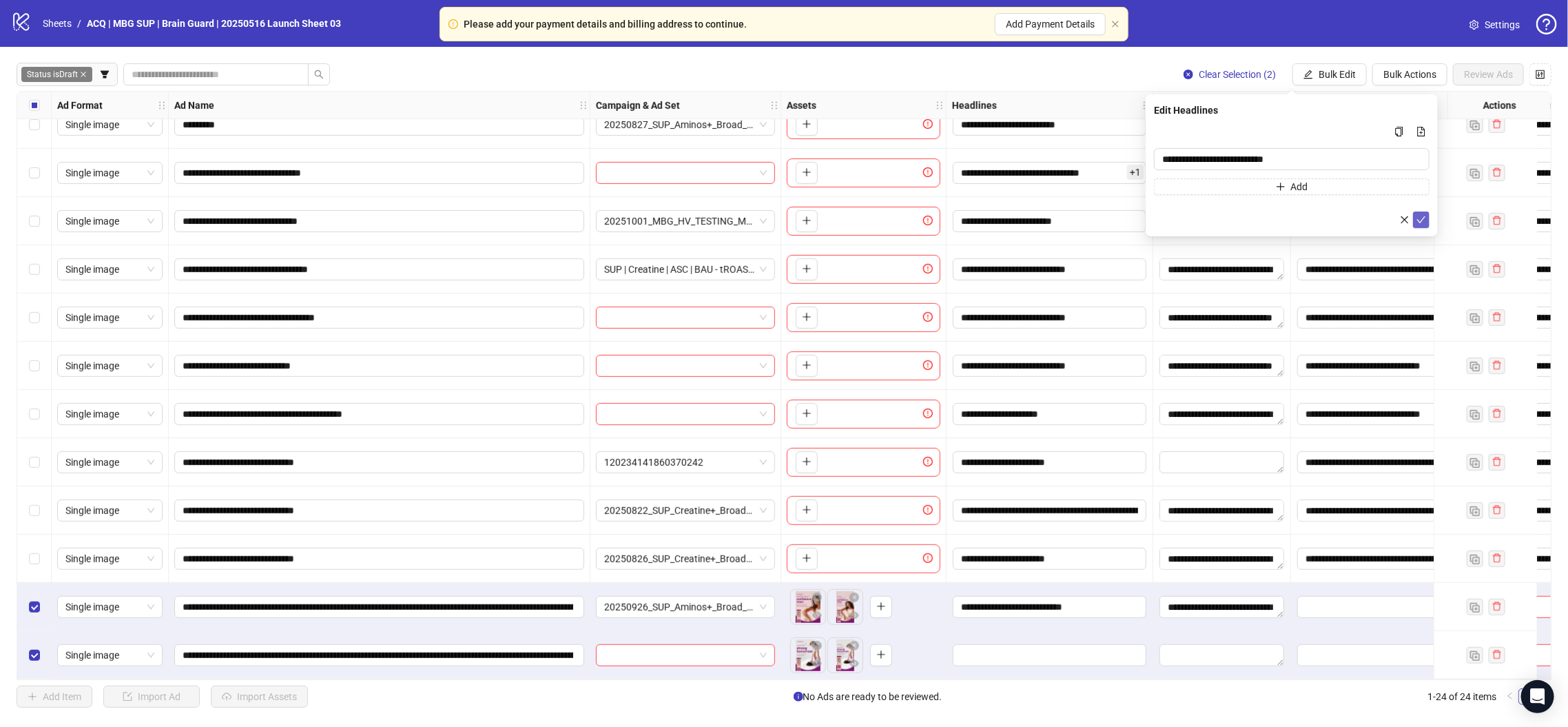
click at [1422, 221] on icon "check" at bounding box center [1421, 220] width 10 height 10
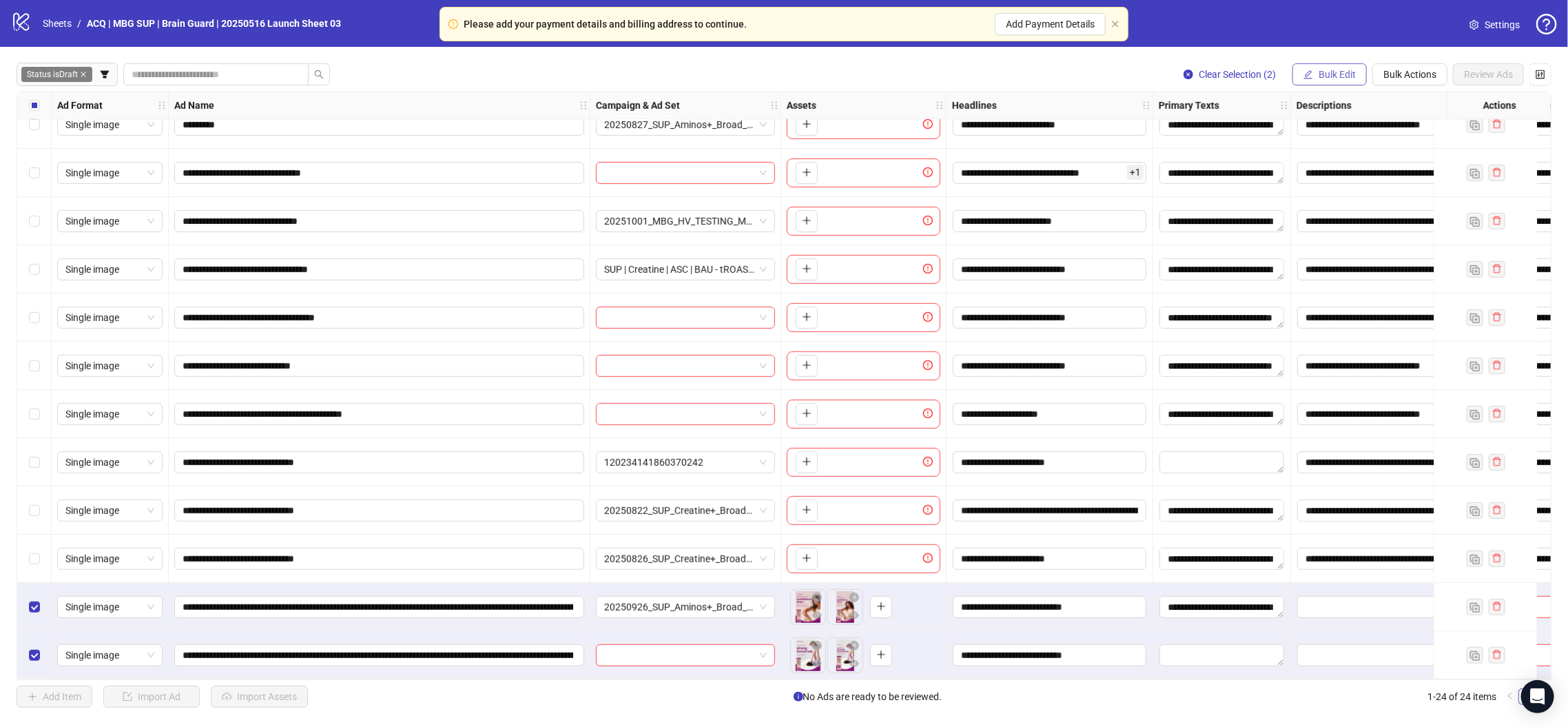
click at [1319, 79] on span "Bulk Edit" at bounding box center [1337, 74] width 37 height 11
click at [1346, 148] on span "Campaign & Ad Set" at bounding box center [1344, 146] width 82 height 15
click at [1420, 173] on icon "check" at bounding box center [1421, 170] width 10 height 10
click at [1332, 72] on span "Bulk Edit" at bounding box center [1337, 74] width 37 height 11
click at [1358, 168] on span "Headlines" at bounding box center [1344, 169] width 82 height 15
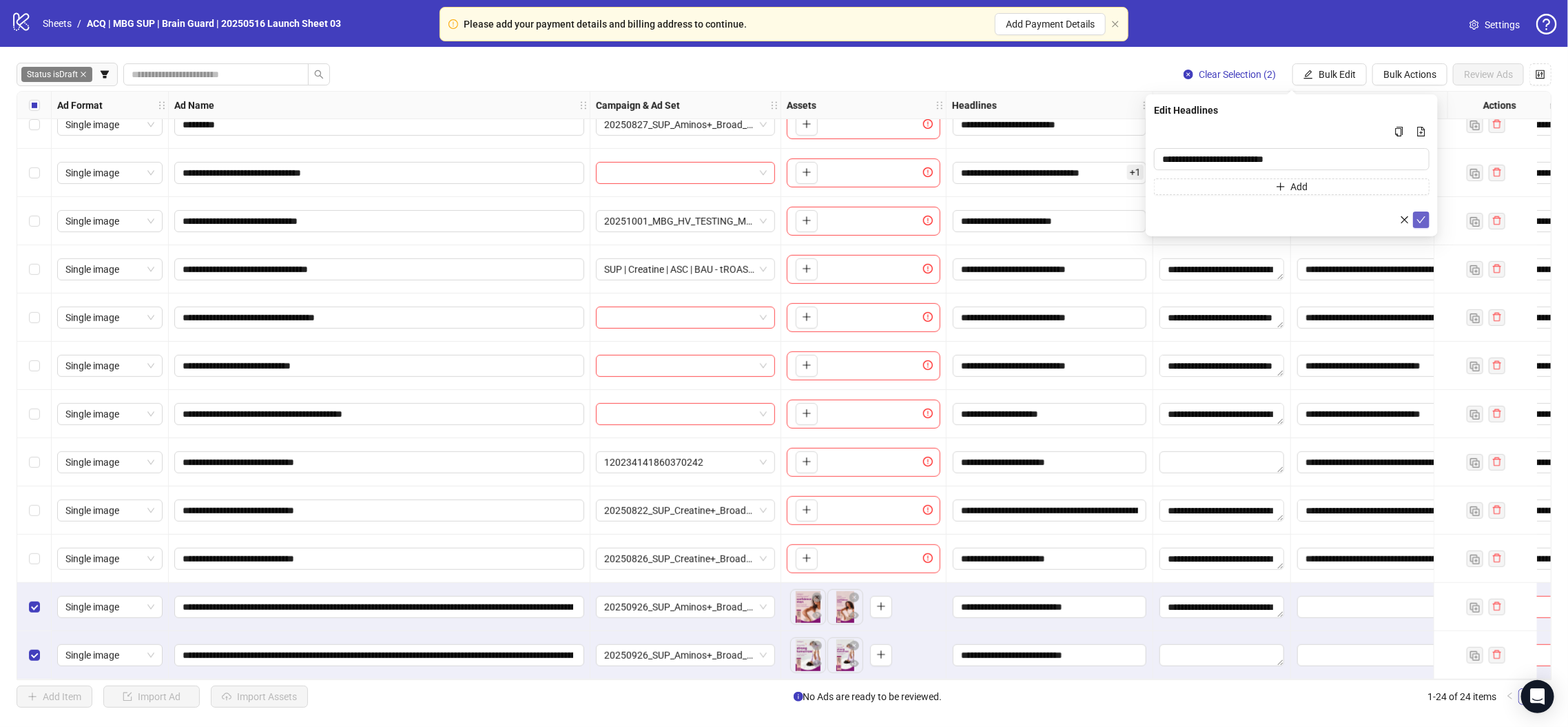
click at [1421, 216] on icon "check" at bounding box center [1421, 220] width 10 height 10
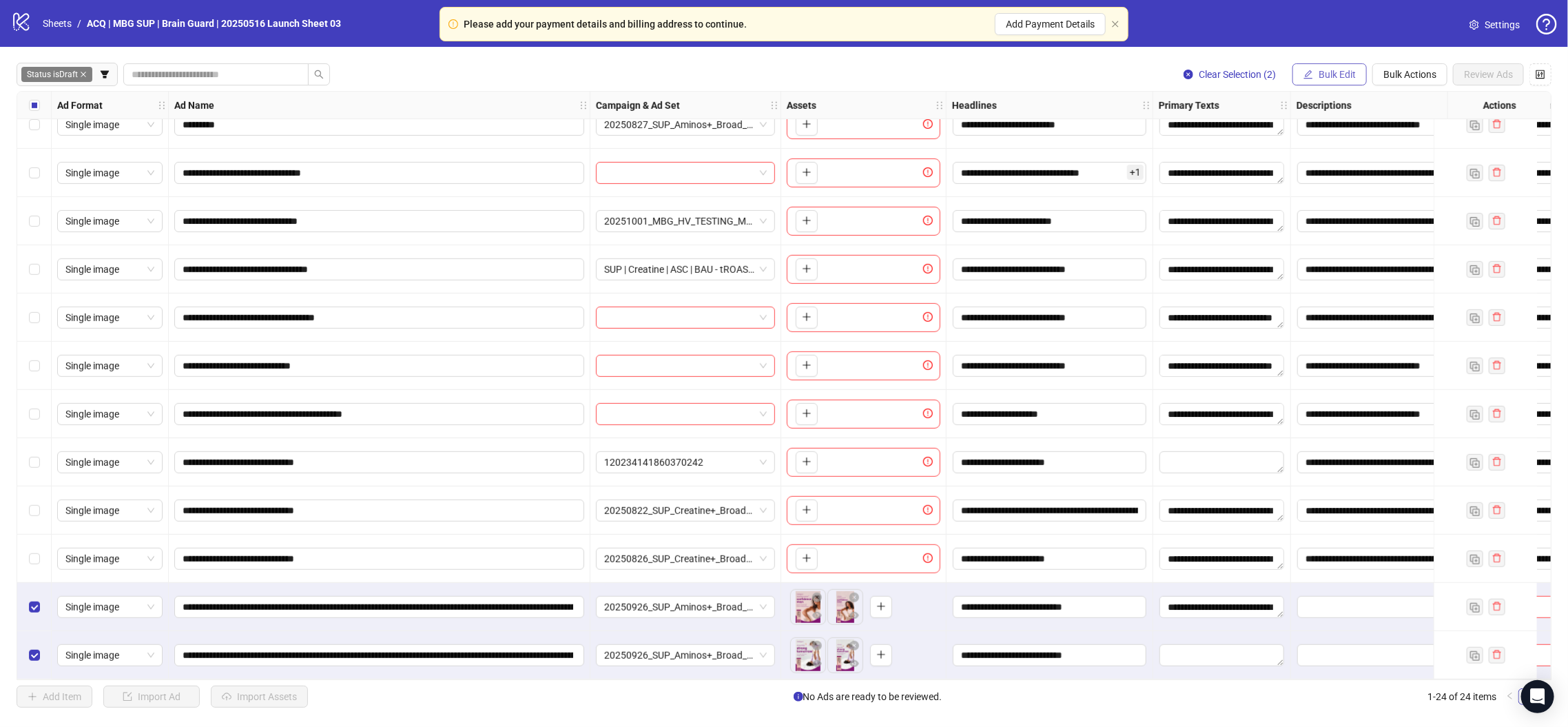
click at [1332, 68] on button "Bulk Edit" at bounding box center [1330, 74] width 74 height 22
click at [1361, 180] on li "Primary Texts" at bounding box center [1344, 191] width 99 height 22
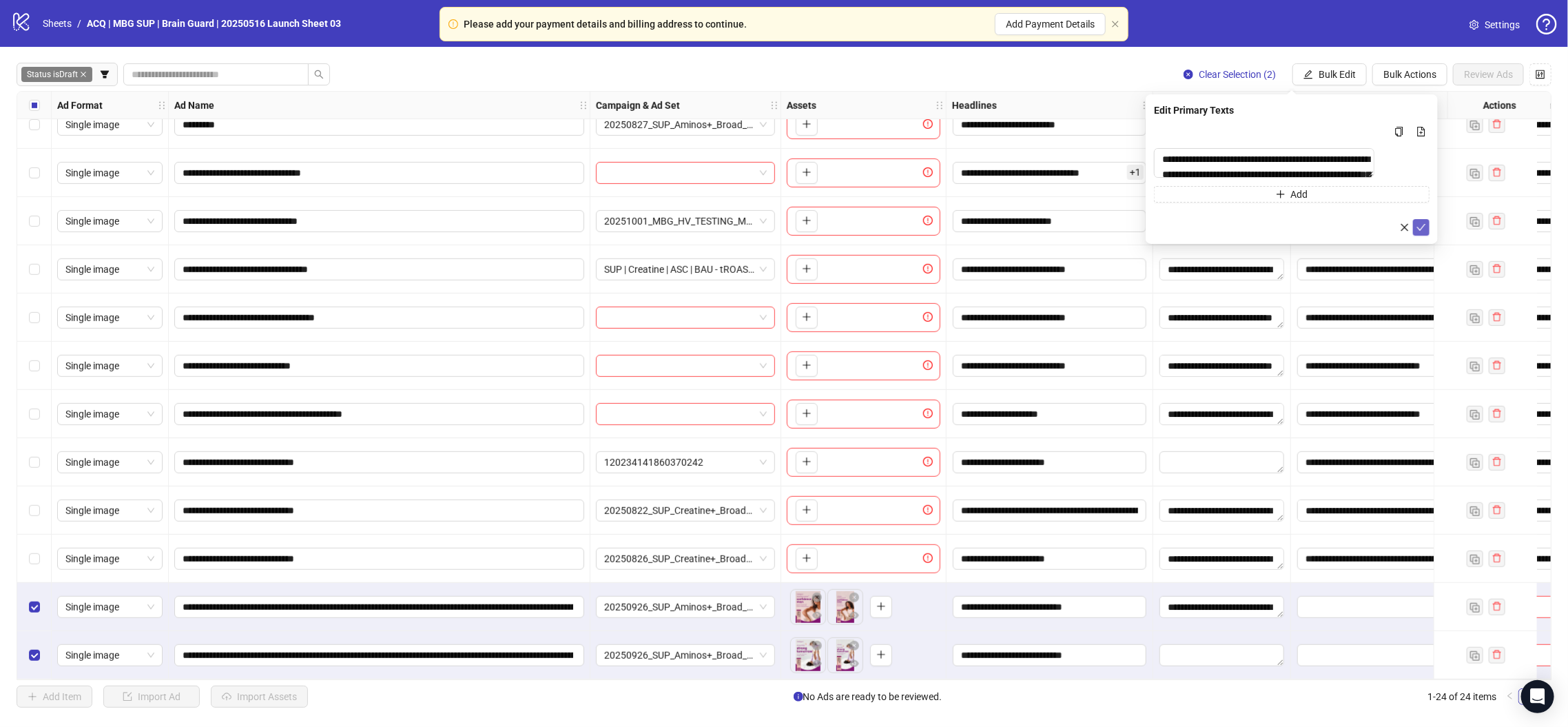
click at [1416, 229] on button "submit" at bounding box center [1421, 227] width 16 height 16
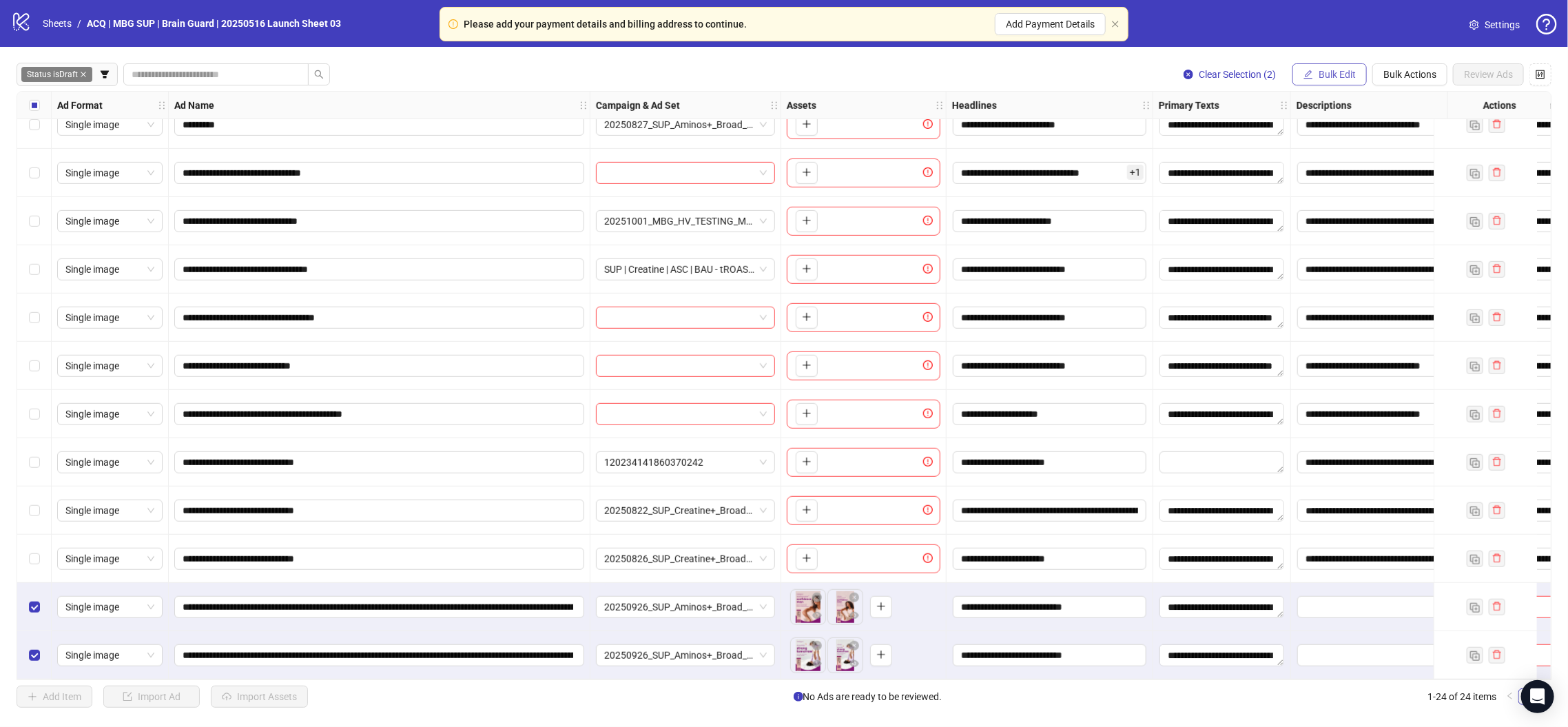
click at [1346, 78] on span "Bulk Edit" at bounding box center [1337, 74] width 37 height 11
click at [1373, 211] on span "Descriptions" at bounding box center [1344, 212] width 82 height 15
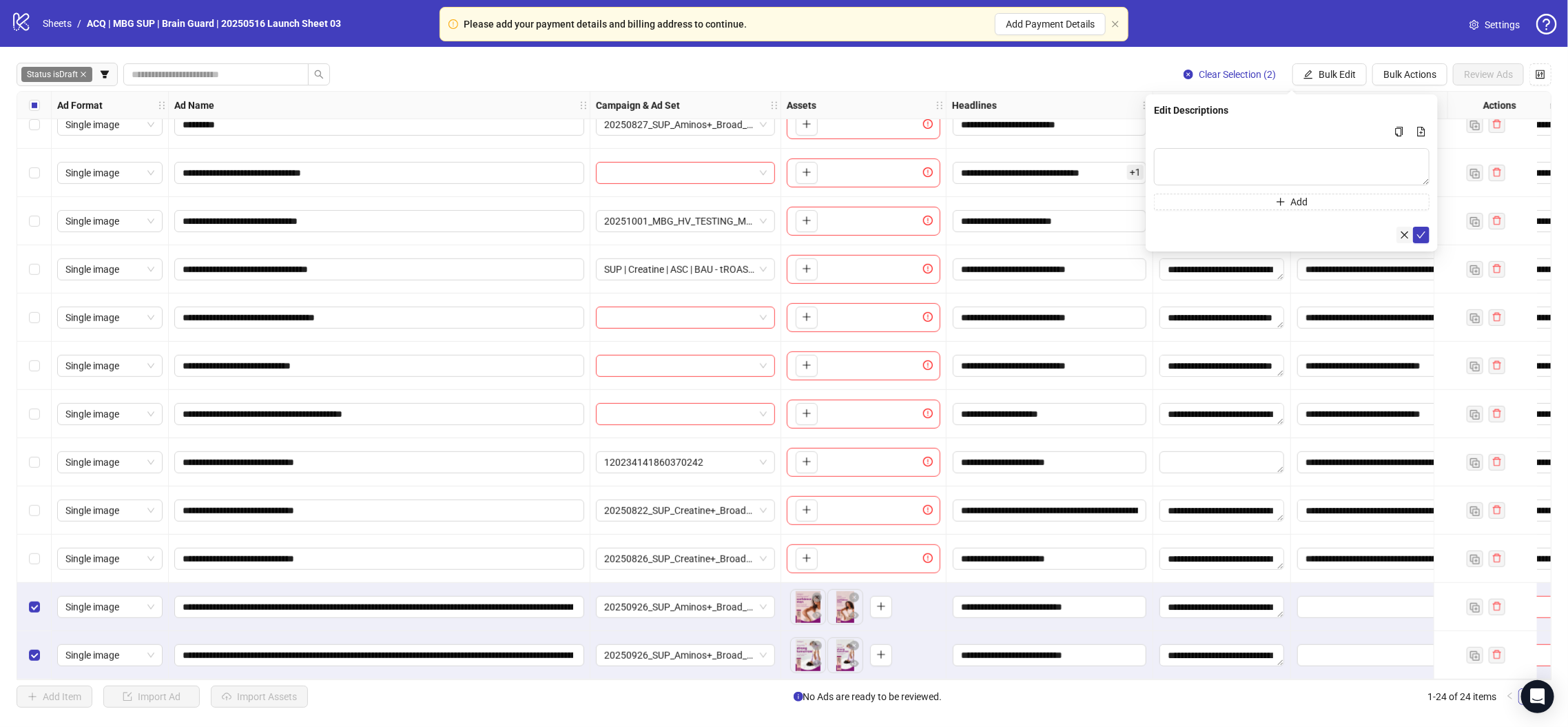
click at [1404, 234] on icon "close" at bounding box center [1404, 234] width 7 height 7
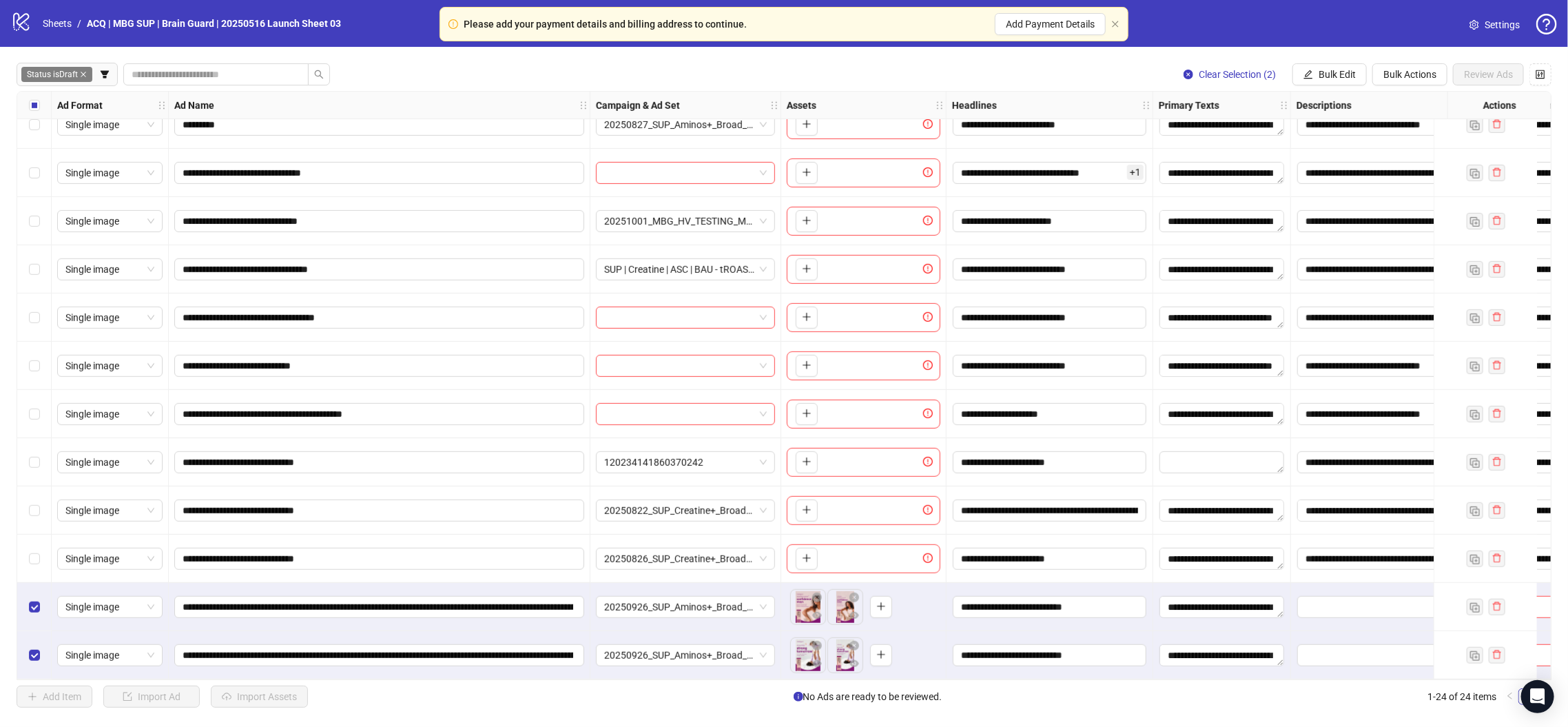
scroll to position [511, 0]
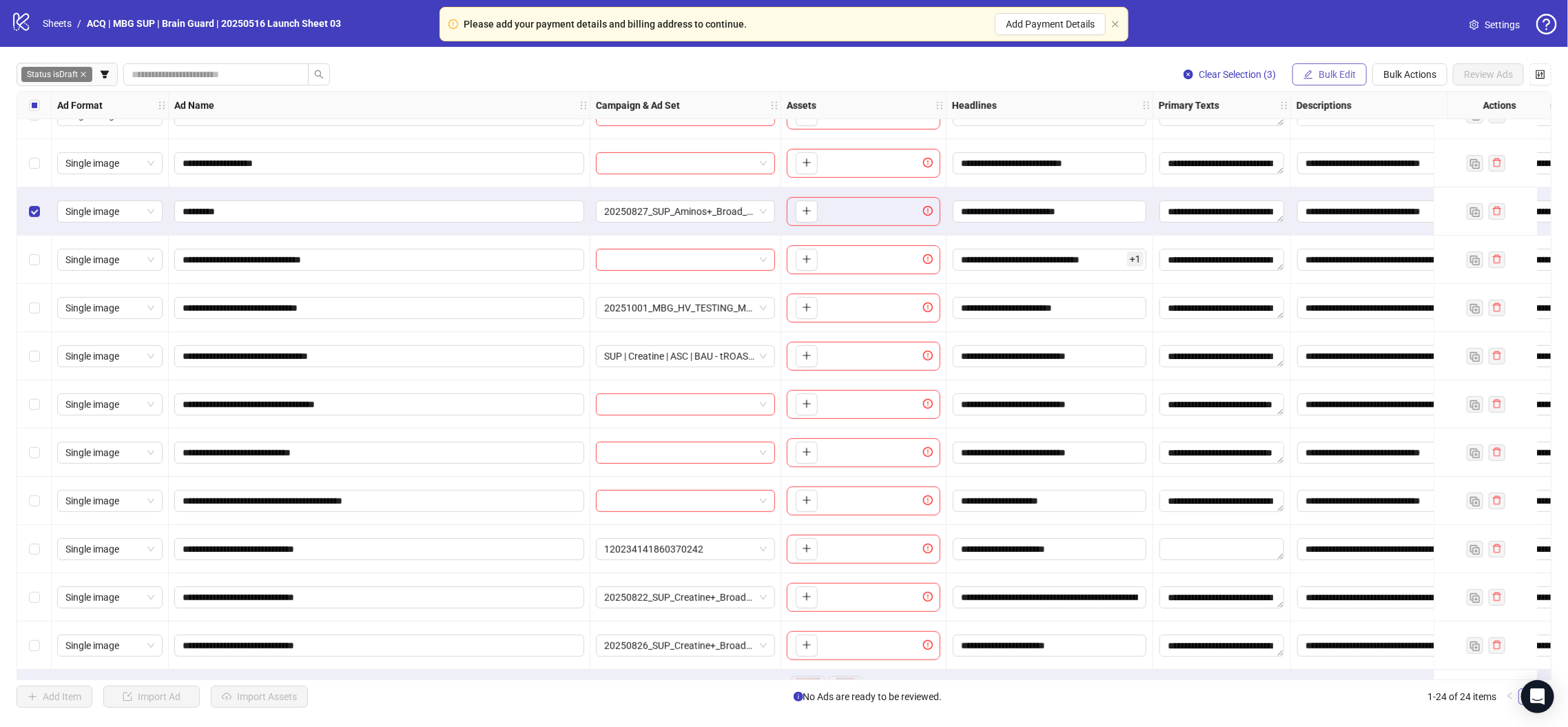
click at [1335, 78] on span "Bulk Edit" at bounding box center [1337, 74] width 37 height 11
click at [1358, 212] on span "Descriptions" at bounding box center [1344, 212] width 82 height 15
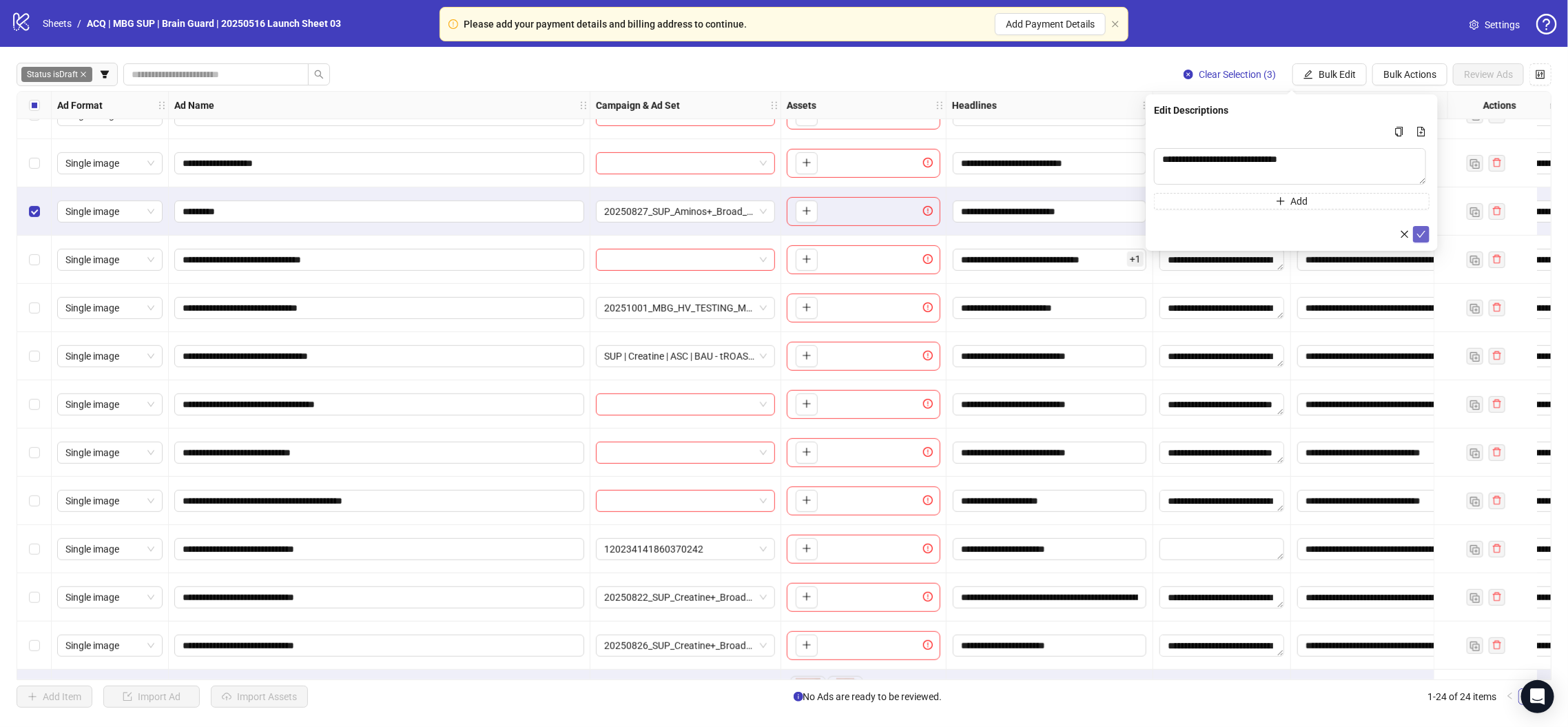
click at [1423, 231] on icon "check" at bounding box center [1421, 234] width 10 height 10
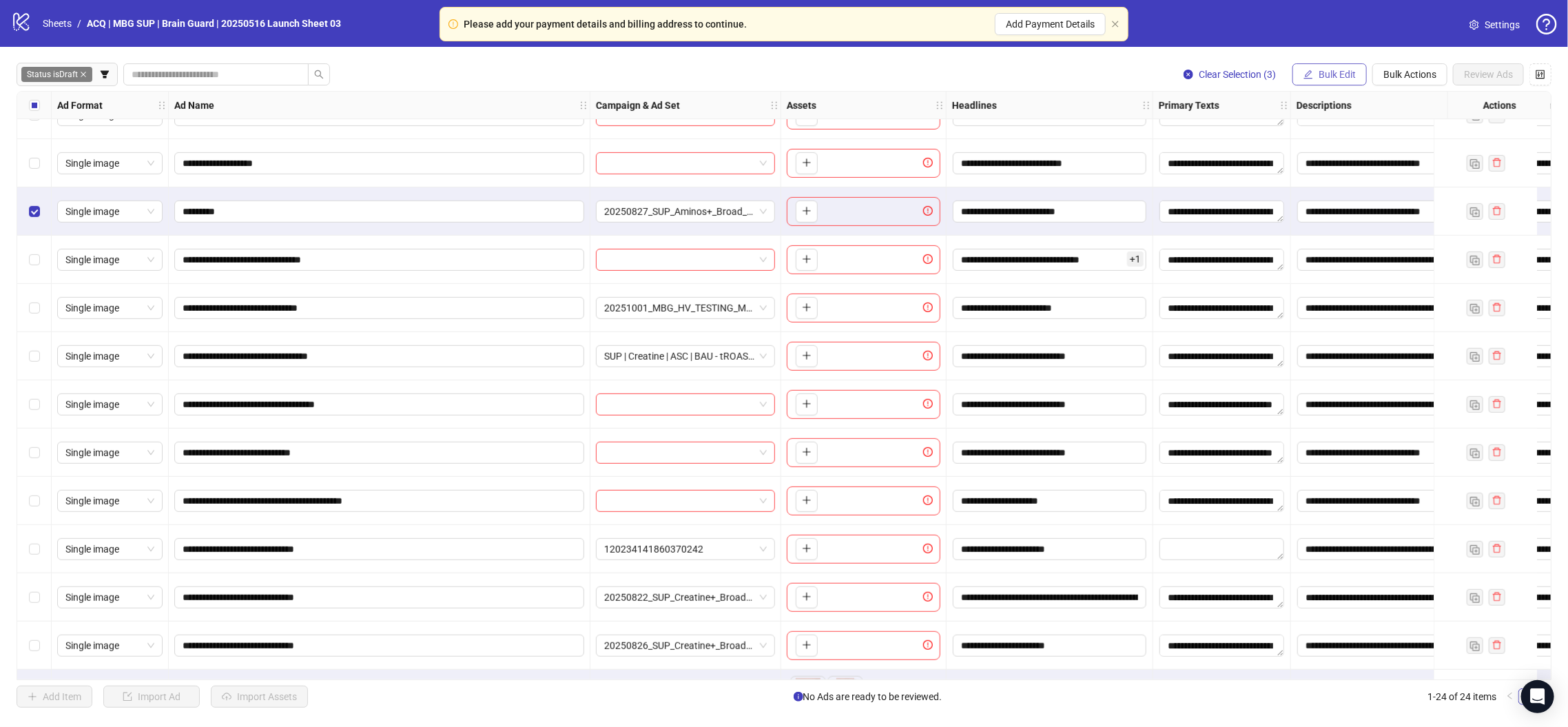
click at [1340, 69] on span "Bulk Edit" at bounding box center [1337, 74] width 37 height 11
click at [1367, 240] on span "Destination URL" at bounding box center [1344, 235] width 82 height 15
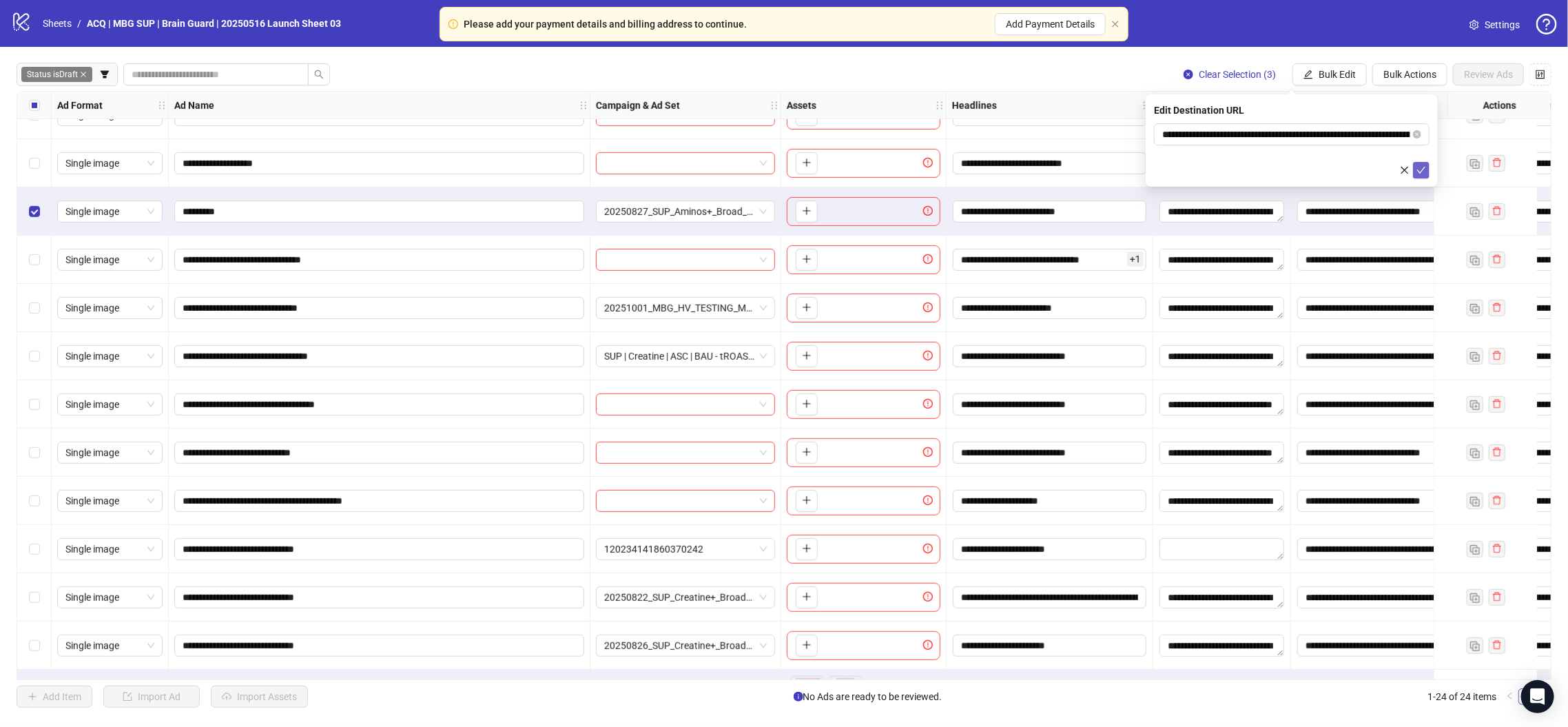
click at [1418, 169] on icon "check" at bounding box center [1421, 170] width 10 height 10
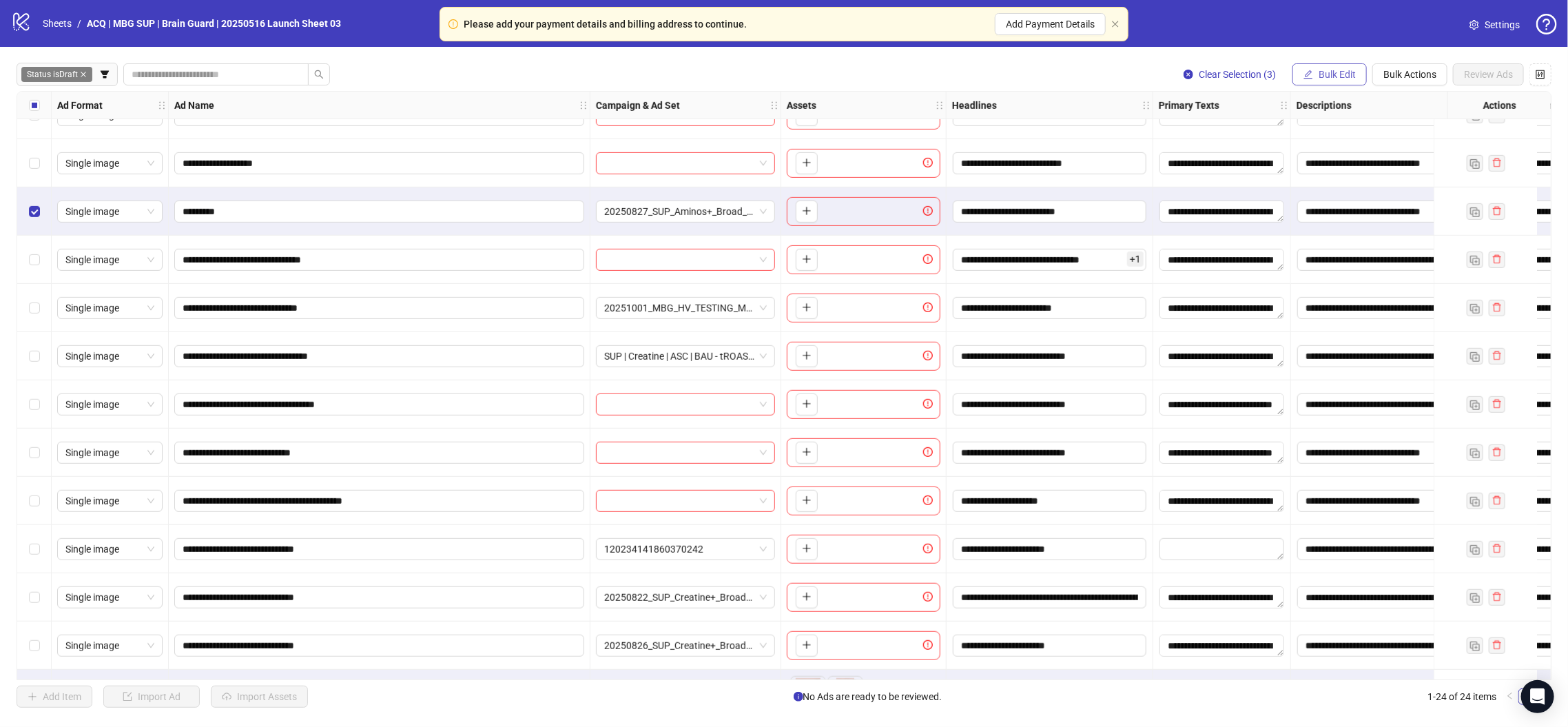
click at [1316, 65] on button "Bulk Edit" at bounding box center [1330, 74] width 74 height 22
drag, startPoint x: 1335, startPoint y: 258, endPoint x: 1344, endPoint y: 252, distance: 10.8
click at [1335, 258] on span "Call to Action" at bounding box center [1344, 257] width 82 height 15
click at [1419, 166] on icon "check" at bounding box center [1421, 170] width 10 height 10
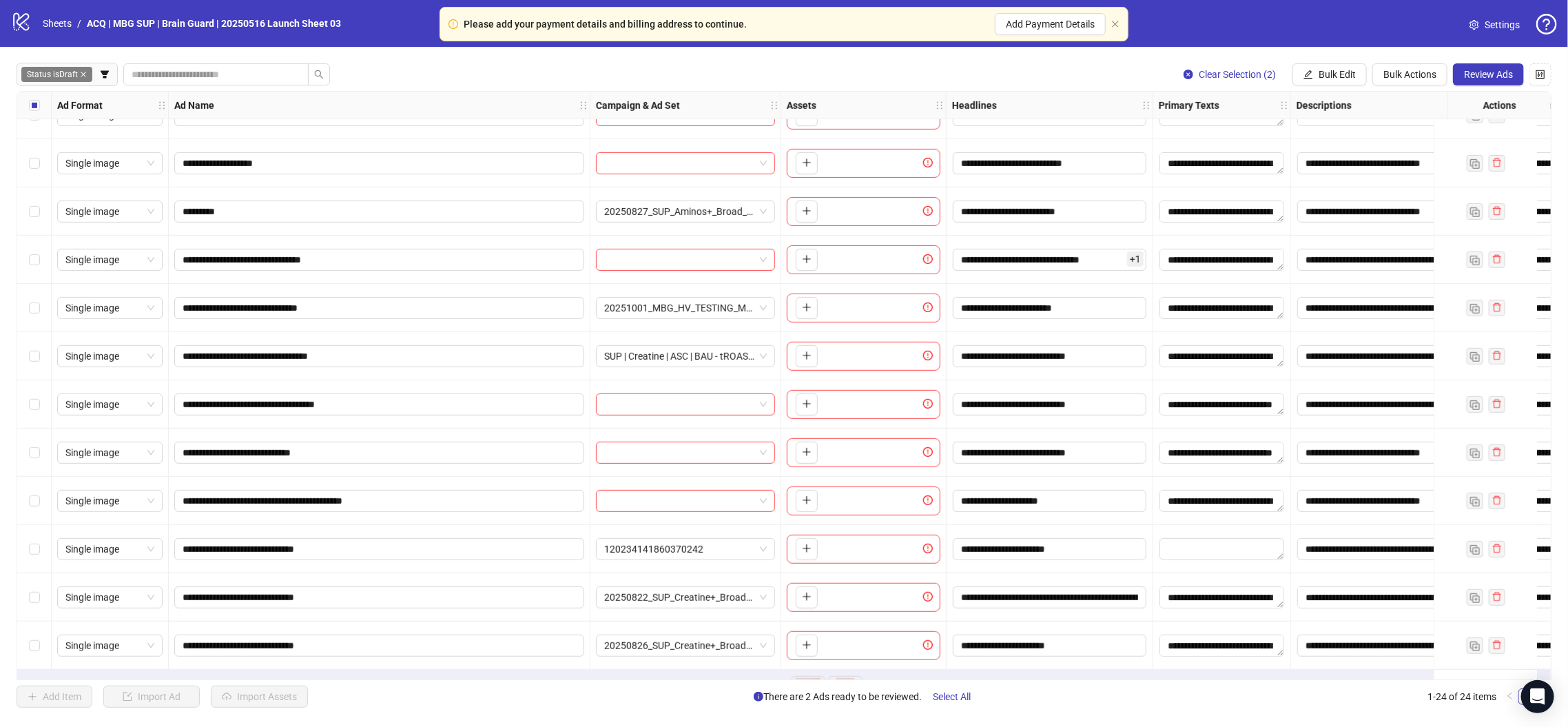
scroll to position [603, 0]
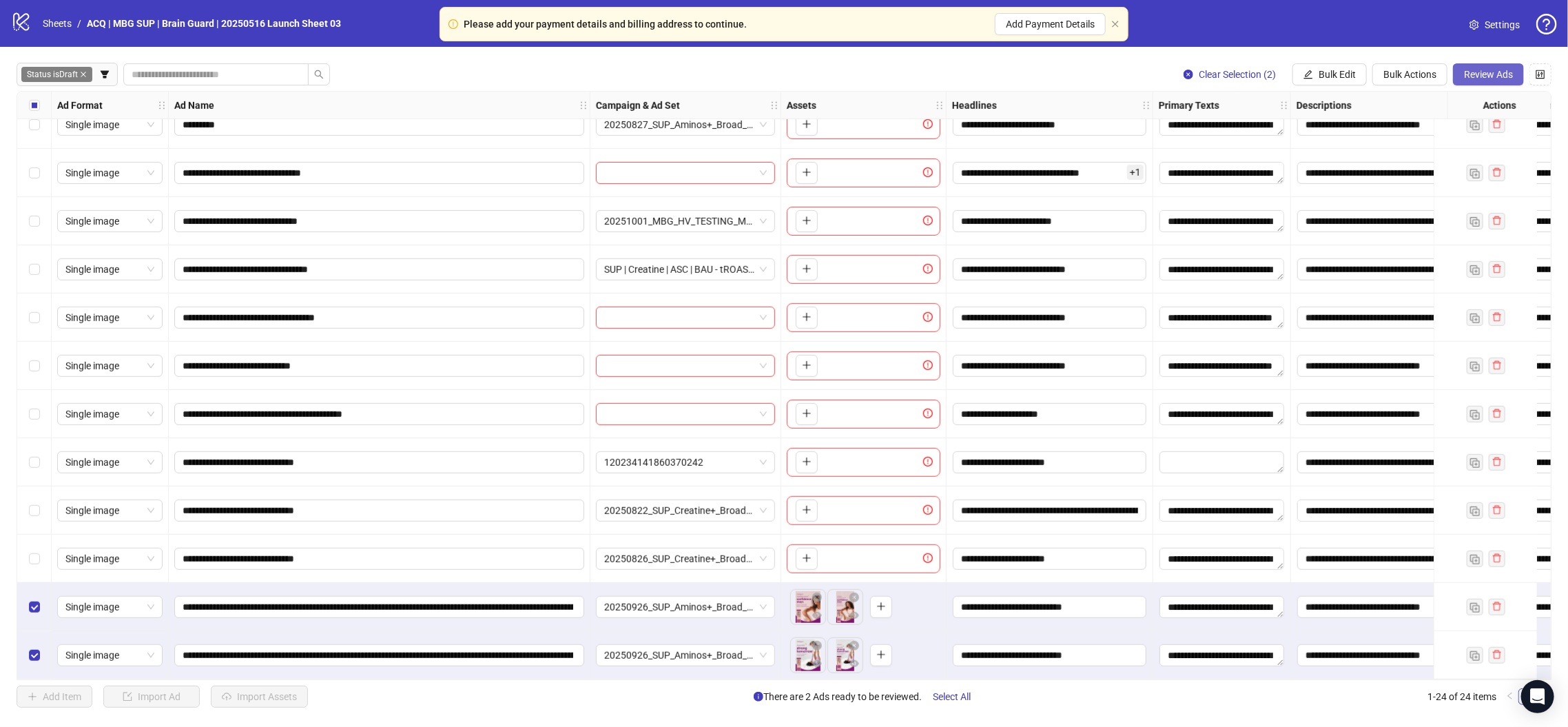
click at [1490, 78] on span "Review Ads" at bounding box center [1488, 74] width 49 height 11
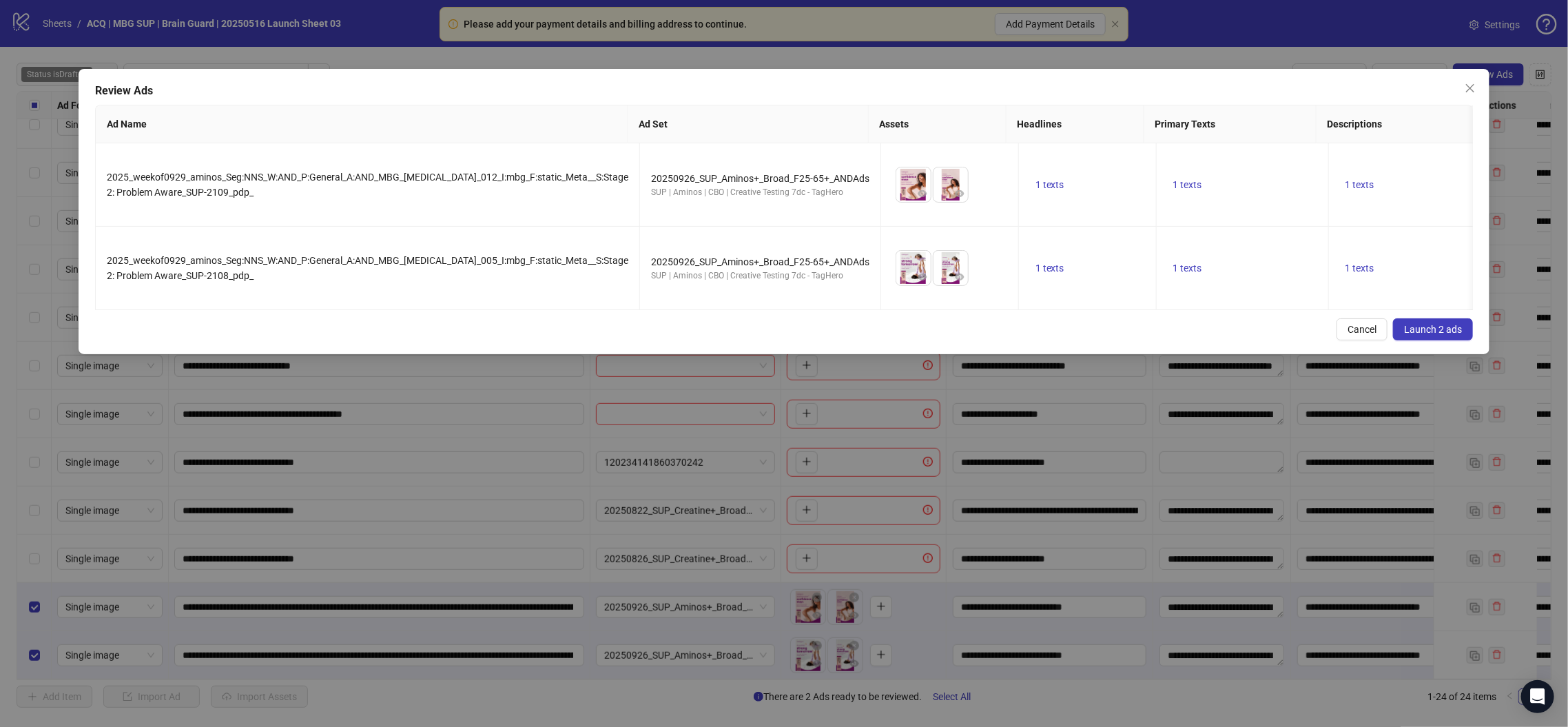
click at [1436, 335] on span "Launch 2 ads" at bounding box center [1433, 330] width 58 height 11
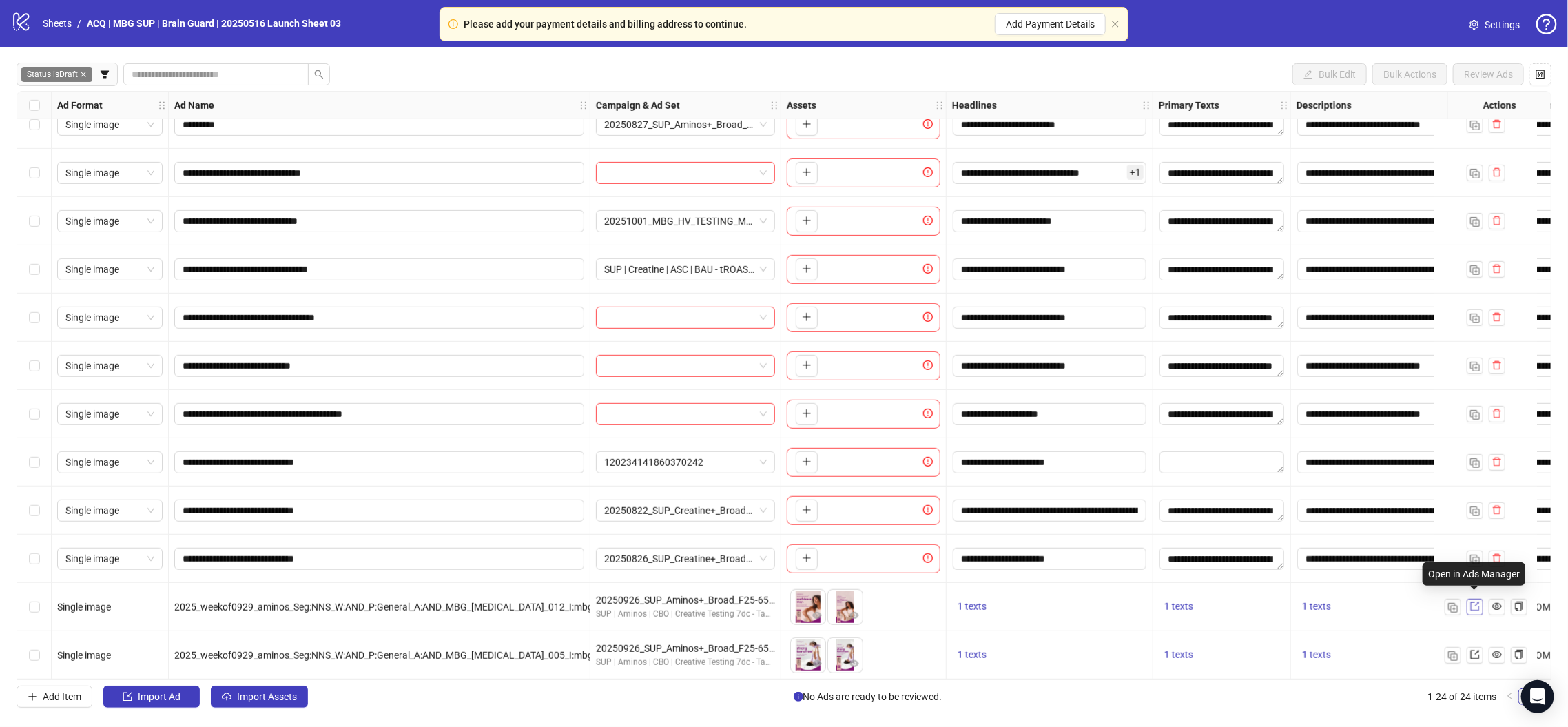
click at [1474, 605] on icon "export" at bounding box center [1474, 607] width 9 height 9
click at [1478, 649] on link at bounding box center [1474, 655] width 16 height 16
